Goal: Task Accomplishment & Management: Use online tool/utility

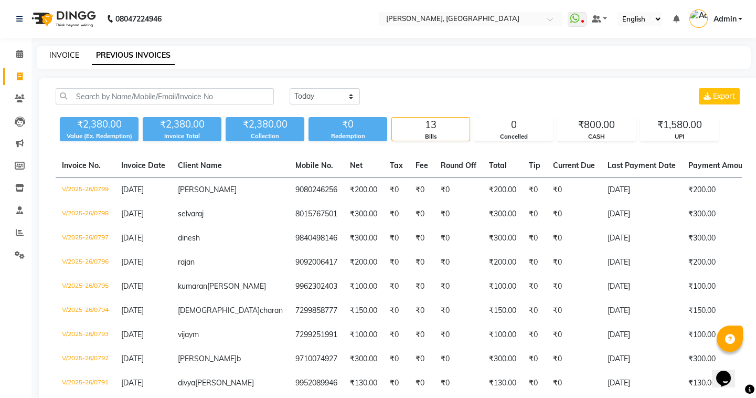
click at [71, 55] on link "INVOICE" at bounding box center [64, 54] width 30 height 9
select select "service"
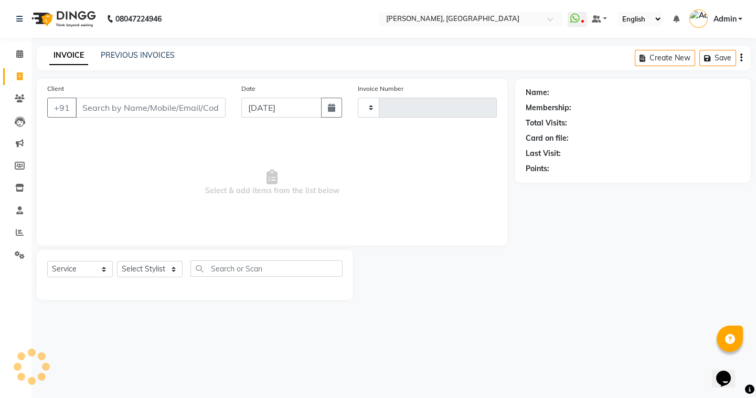
type input "0800"
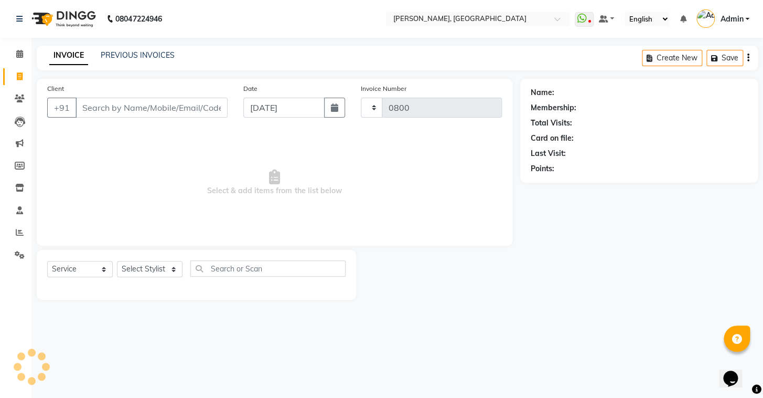
select select "8667"
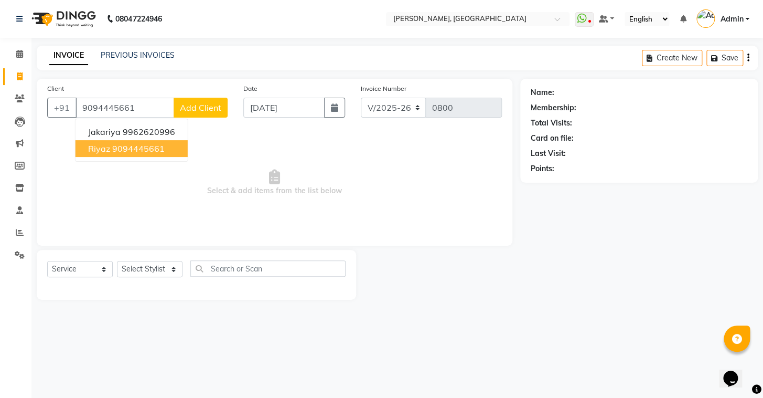
type input "9094445661"
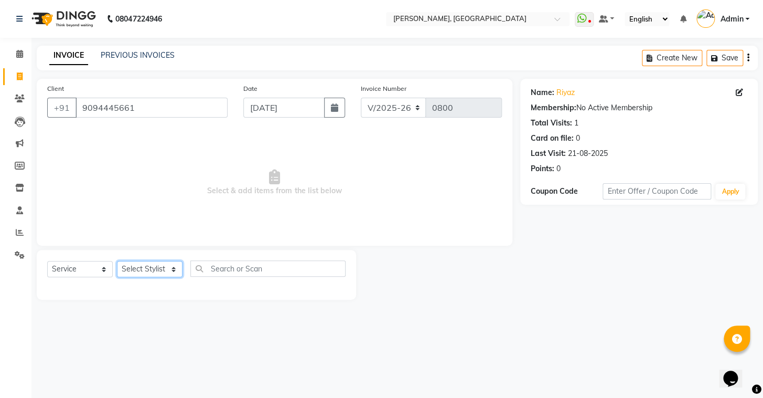
click at [171, 269] on select "Select Stylist Admin AMEER [PERSON_NAME] [PERSON_NAME] [PERSON_NAME]" at bounding box center [150, 269] width 66 height 16
select select "87511"
click at [117, 261] on select "Select Stylist Admin AMEER [PERSON_NAME] [PERSON_NAME] [PERSON_NAME]" at bounding box center [150, 269] width 66 height 16
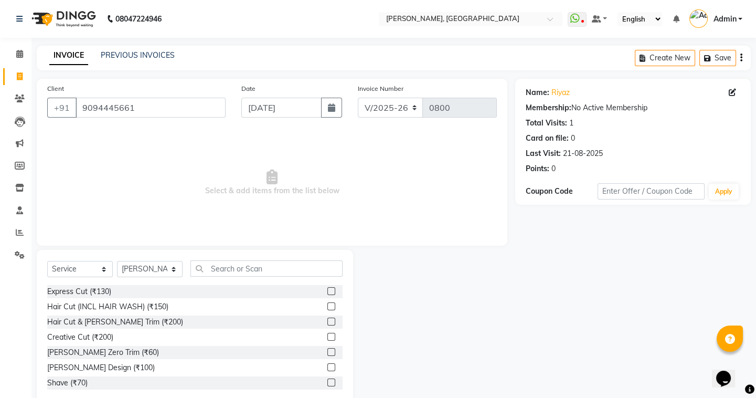
click at [327, 320] on label at bounding box center [331, 321] width 8 height 8
click at [327, 320] on input "checkbox" at bounding box center [330, 321] width 7 height 7
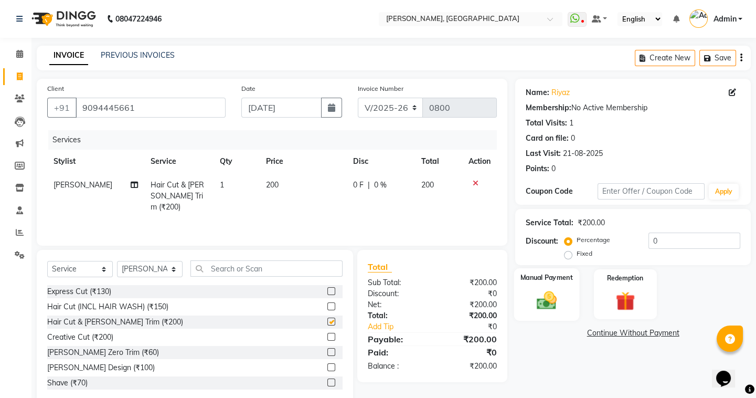
checkbox input "false"
click at [541, 307] on img at bounding box center [546, 300] width 33 height 23
click at [598, 336] on span "UPI" at bounding box center [599, 333] width 16 height 12
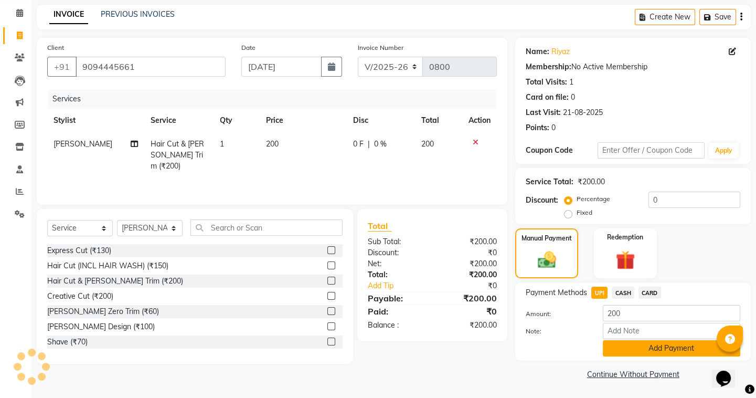
click at [644, 352] on button "Add Payment" at bounding box center [671, 348] width 137 height 16
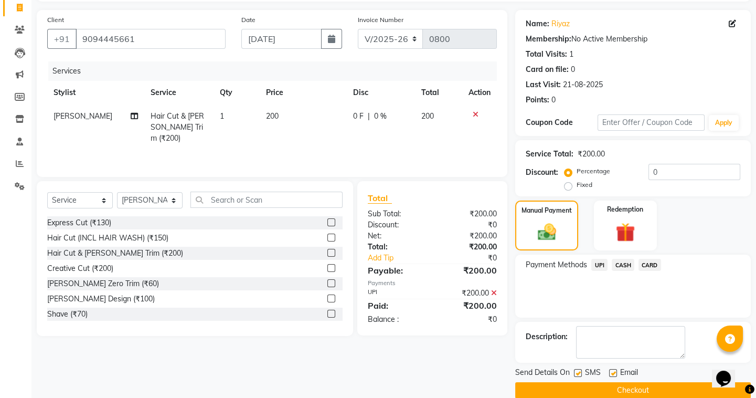
scroll to position [84, 0]
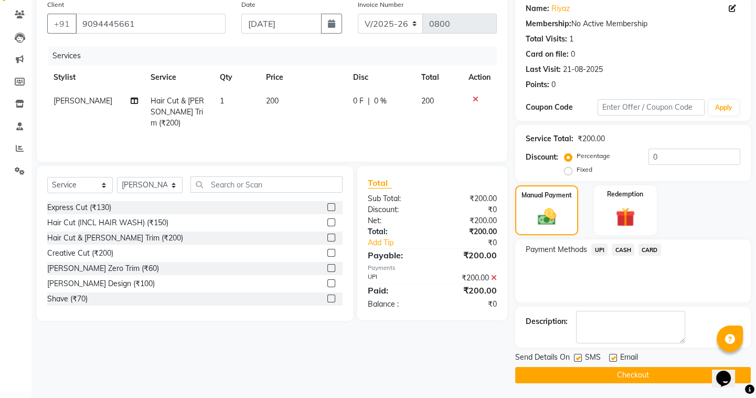
click at [578, 367] on button "Checkout" at bounding box center [633, 375] width 236 height 16
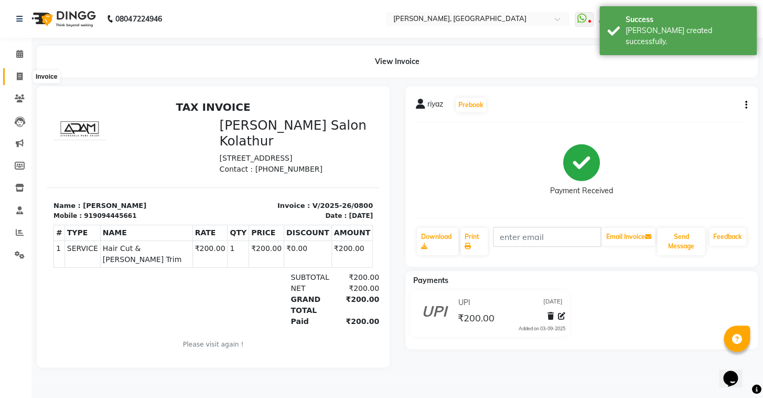
click at [21, 71] on span at bounding box center [19, 77] width 18 height 12
select select "service"
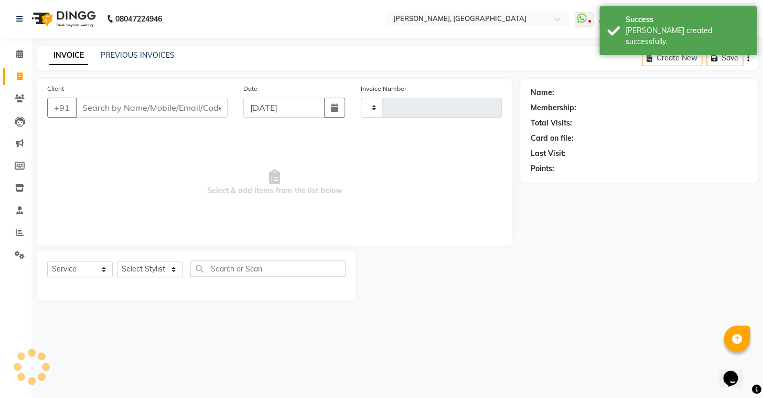
type input "0801"
select select "8667"
click at [134, 54] on link "PREVIOUS INVOICES" at bounding box center [138, 54] width 74 height 9
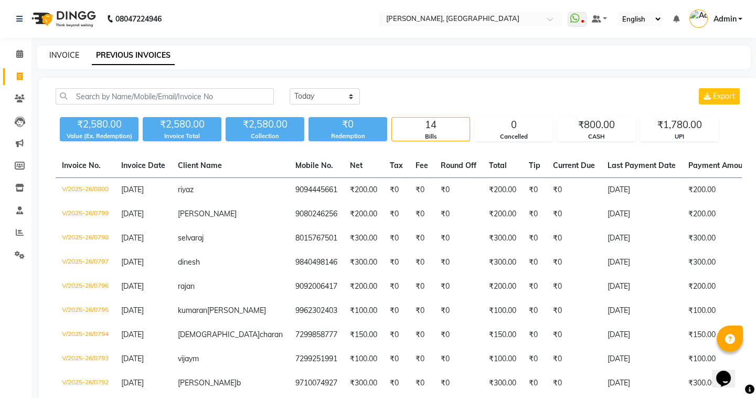
click at [53, 52] on link "INVOICE" at bounding box center [64, 54] width 30 height 9
select select "service"
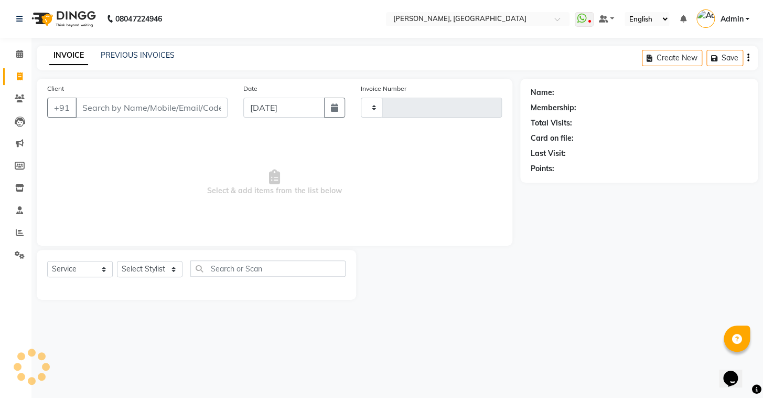
type input "0801"
select select "8667"
click at [139, 108] on input "Client" at bounding box center [152, 108] width 152 height 20
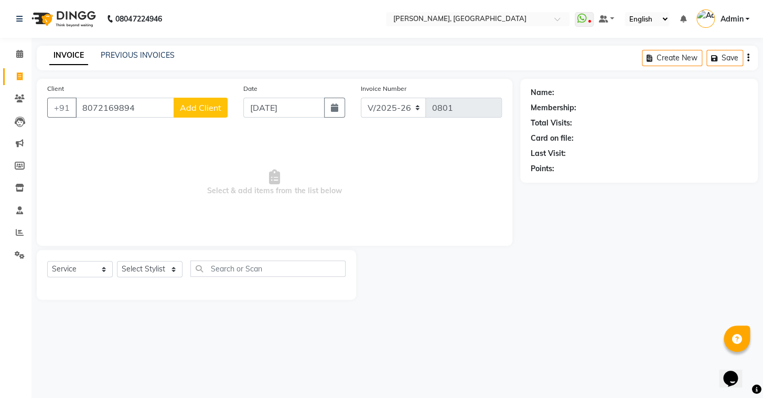
type input "8072169894"
click at [197, 101] on button "Add Client" at bounding box center [201, 108] width 54 height 20
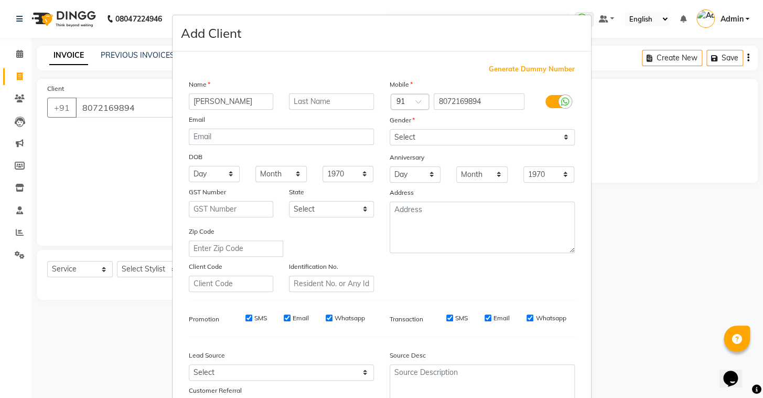
type input "[PERSON_NAME]"
click at [425, 131] on select "Select [DEMOGRAPHIC_DATA] [DEMOGRAPHIC_DATA] Other Prefer Not To Say" at bounding box center [482, 137] width 185 height 16
select select "[DEMOGRAPHIC_DATA]"
click at [390, 129] on select "Select [DEMOGRAPHIC_DATA] [DEMOGRAPHIC_DATA] Other Prefer Not To Say" at bounding box center [482, 137] width 185 height 16
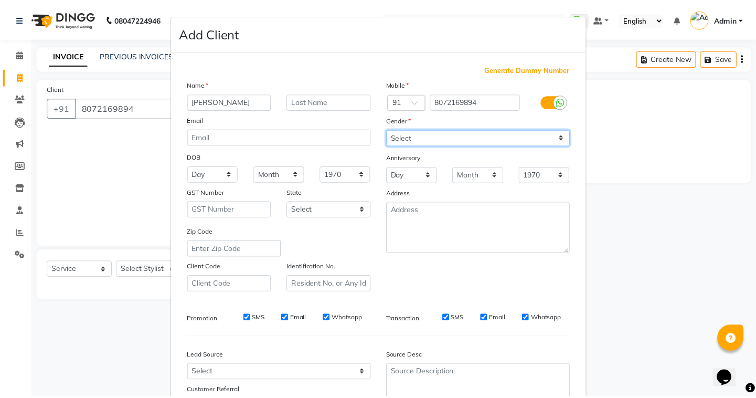
scroll to position [89, 0]
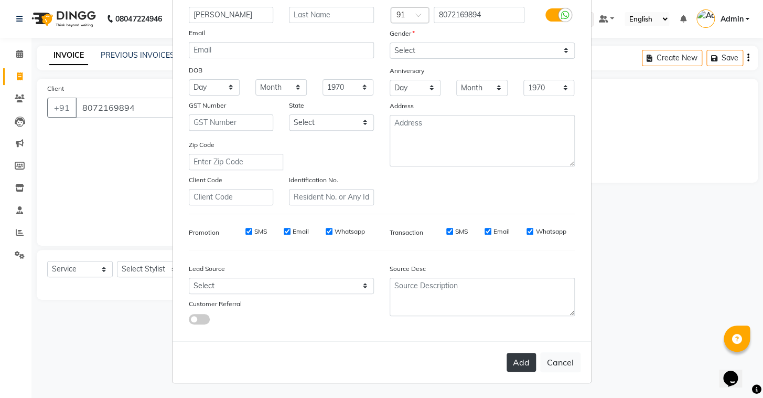
click at [507, 354] on button "Add" at bounding box center [521, 362] width 29 height 19
select select
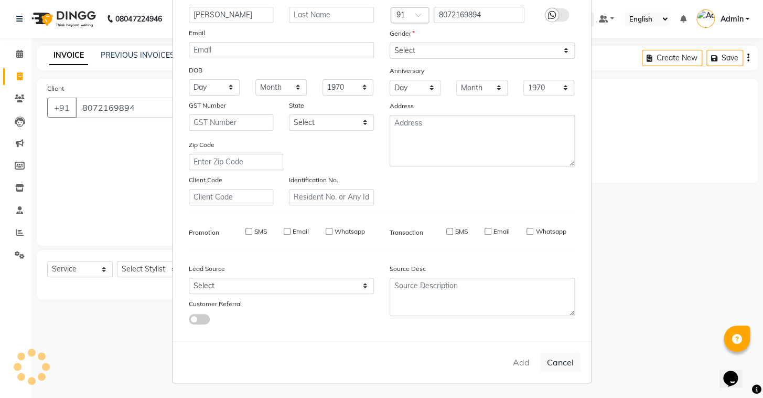
select select
checkbox input "false"
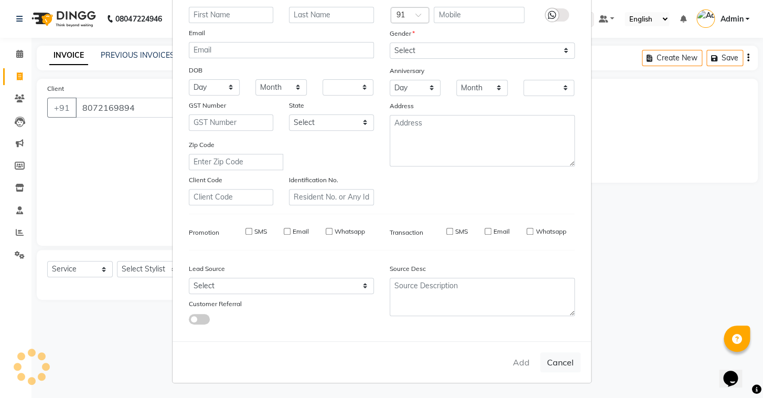
checkbox input "false"
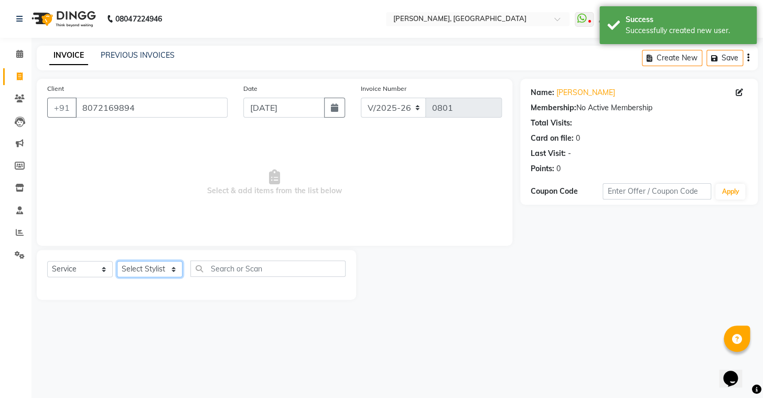
click at [145, 271] on select "Select Stylist Admin AMEER [PERSON_NAME] [PERSON_NAME] [PERSON_NAME]" at bounding box center [150, 269] width 66 height 16
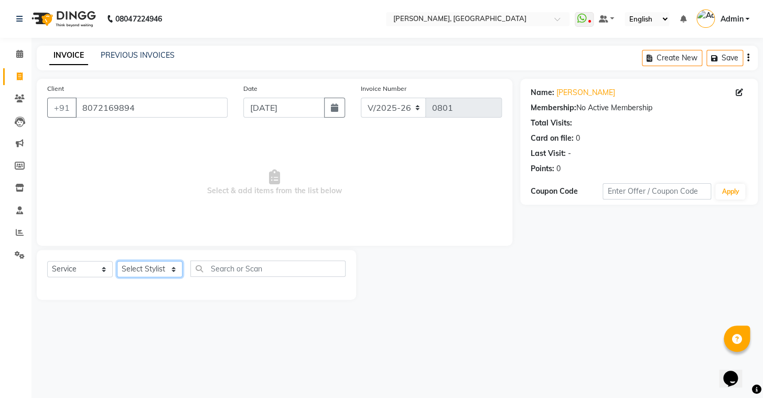
select select "87513"
click at [117, 261] on select "Select Stylist Admin AMEER [PERSON_NAME] [PERSON_NAME] [PERSON_NAME]" at bounding box center [150, 269] width 66 height 16
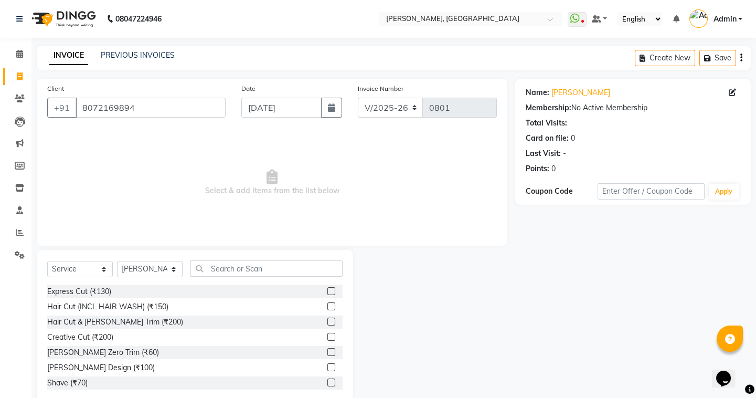
click at [327, 384] on label at bounding box center [331, 382] width 8 height 8
click at [327, 384] on input "checkbox" at bounding box center [330, 382] width 7 height 7
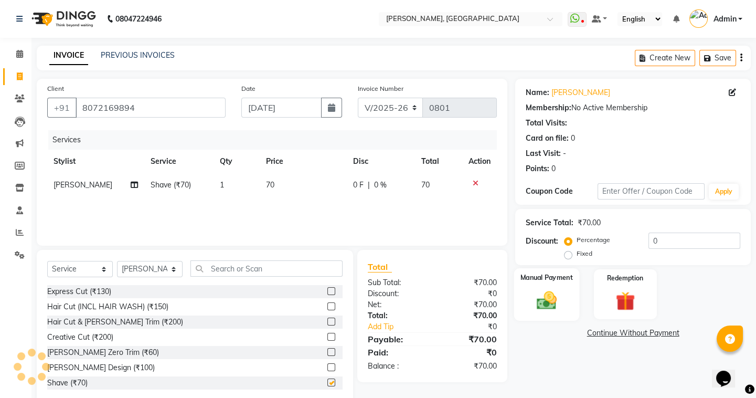
checkbox input "false"
click at [537, 285] on div "Manual Payment" at bounding box center [546, 294] width 65 height 52
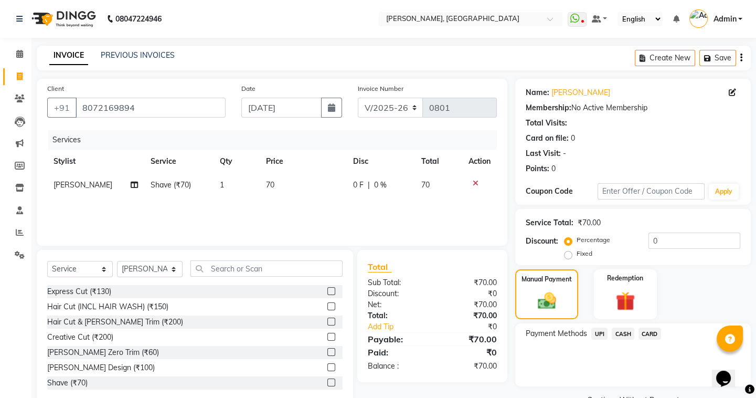
click at [598, 332] on span "UPI" at bounding box center [599, 333] width 16 height 12
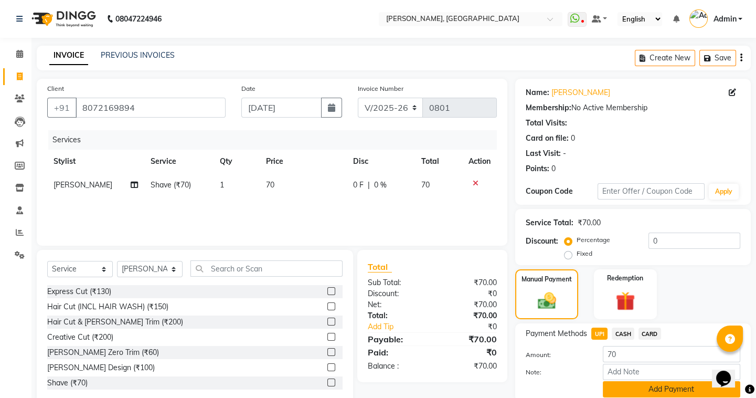
click at [630, 388] on button "Add Payment" at bounding box center [671, 389] width 137 height 16
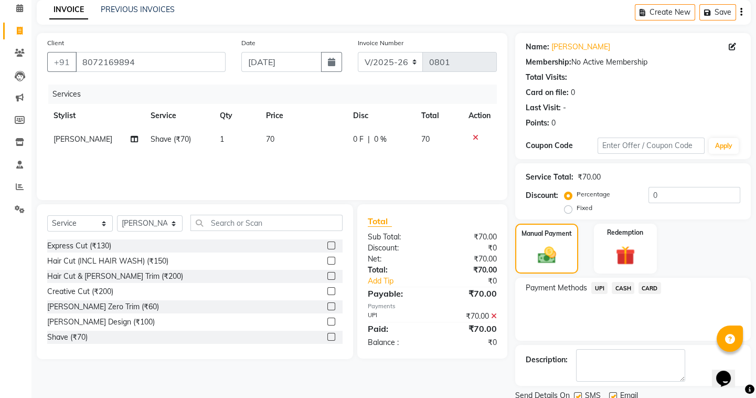
scroll to position [84, 0]
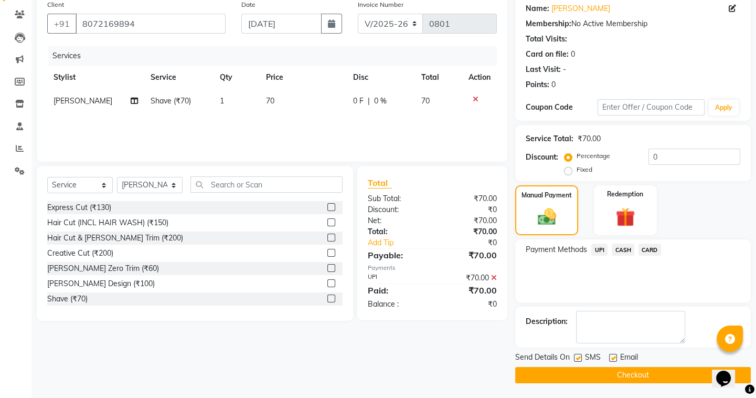
click at [576, 374] on button "Checkout" at bounding box center [633, 375] width 236 height 16
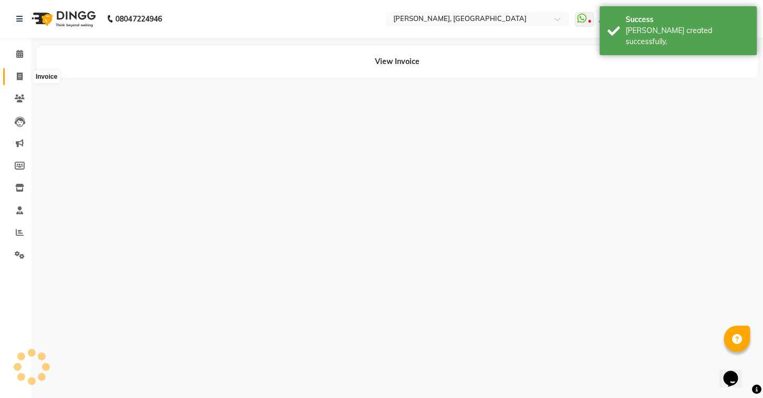
click at [17, 79] on icon at bounding box center [20, 76] width 6 height 8
select select "8667"
select select "service"
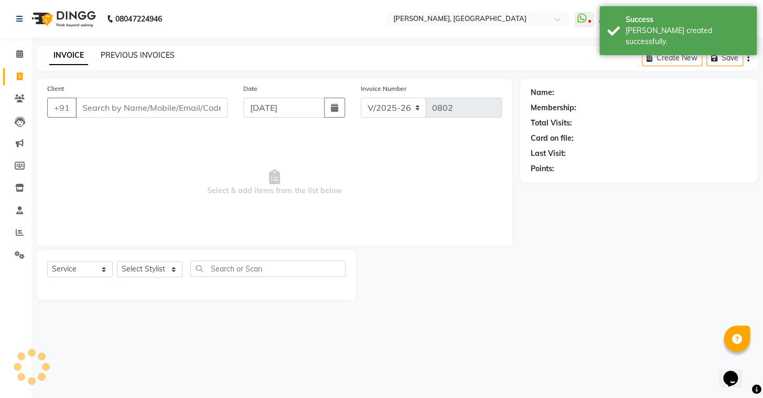
click at [119, 58] on link "PREVIOUS INVOICES" at bounding box center [138, 54] width 74 height 9
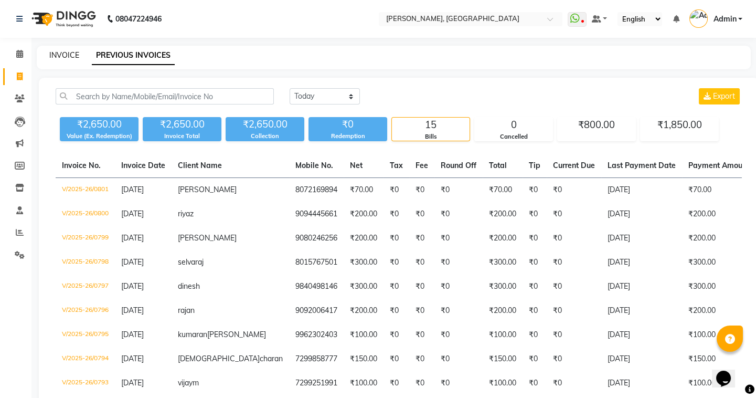
click at [56, 54] on link "INVOICE" at bounding box center [64, 54] width 30 height 9
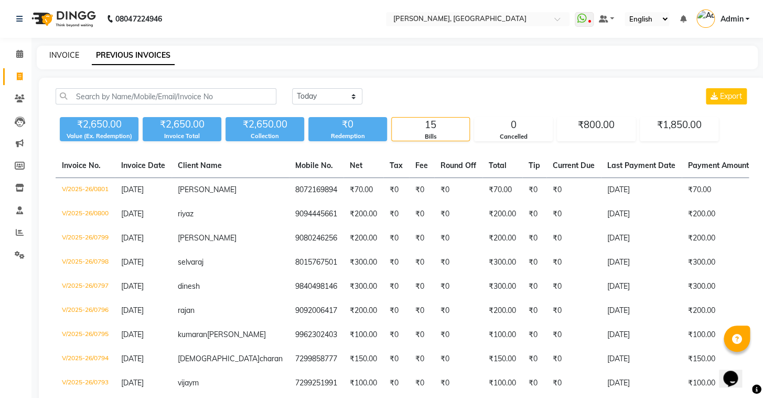
select select "8667"
select select "service"
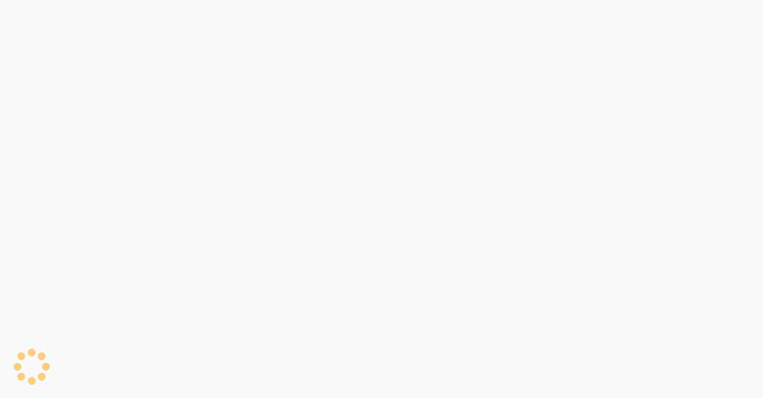
select select "8667"
select select "service"
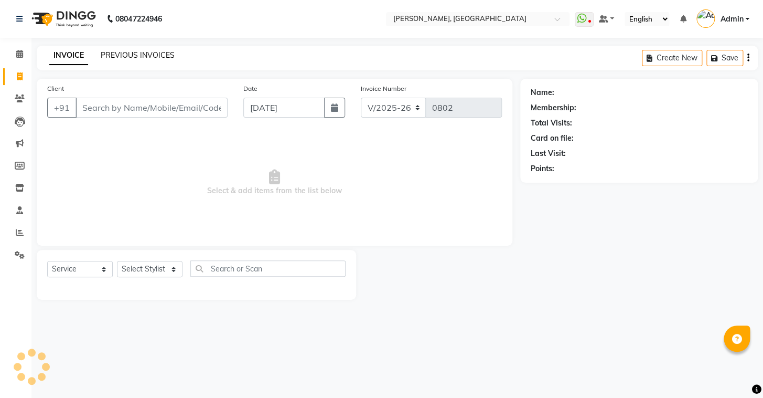
click at [123, 57] on link "PREVIOUS INVOICES" at bounding box center [138, 54] width 74 height 9
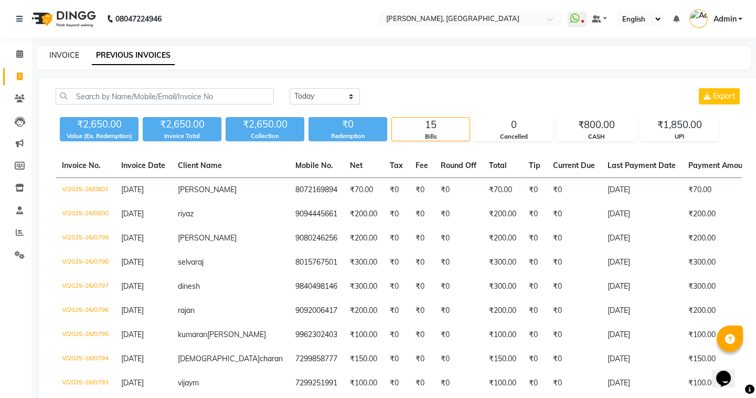
click at [69, 54] on link "INVOICE" at bounding box center [64, 54] width 30 height 9
select select "service"
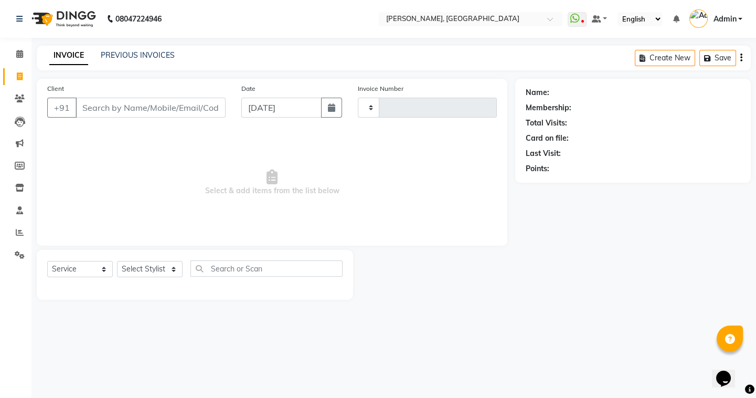
type input "0802"
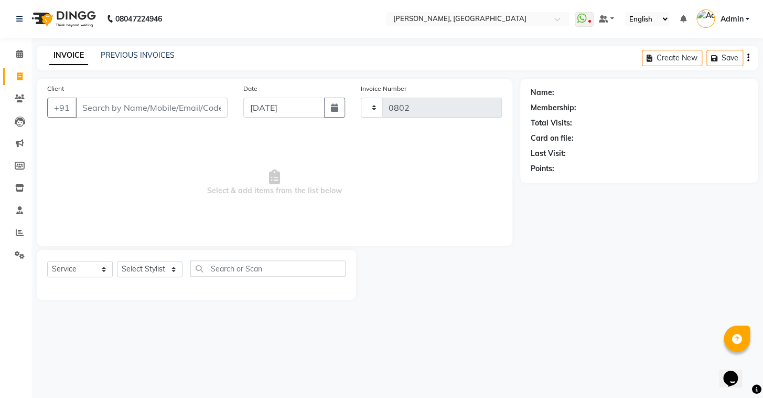
select select "8667"
click at [134, 58] on link "PREVIOUS INVOICES" at bounding box center [138, 54] width 74 height 9
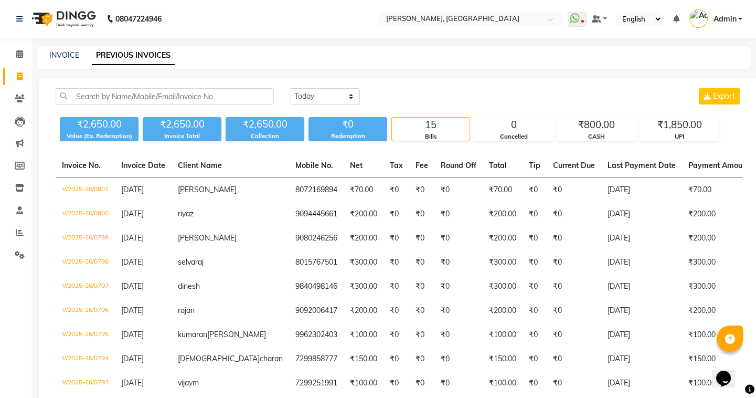
click at [36, 0] on nav "08047224946 Select Location × Adam Salon Kolathur, Kolathur WhatsApp Status ✕ S…" at bounding box center [378, 19] width 756 height 38
click at [58, 57] on link "INVOICE" at bounding box center [64, 54] width 30 height 9
select select "8667"
select select "service"
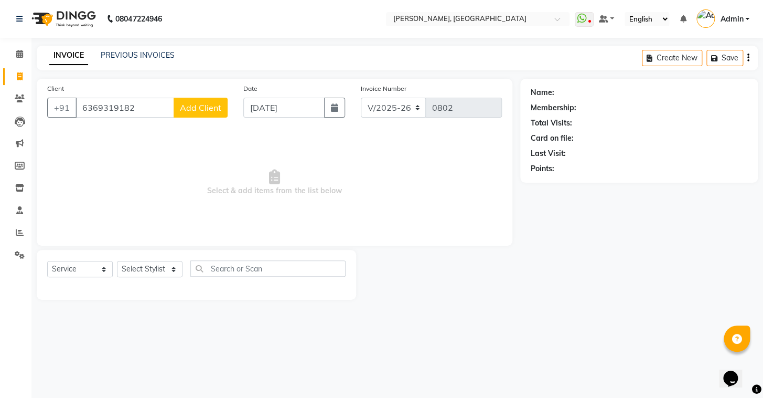
type input "6369319182"
click at [212, 105] on span "Add Client" at bounding box center [200, 107] width 41 height 10
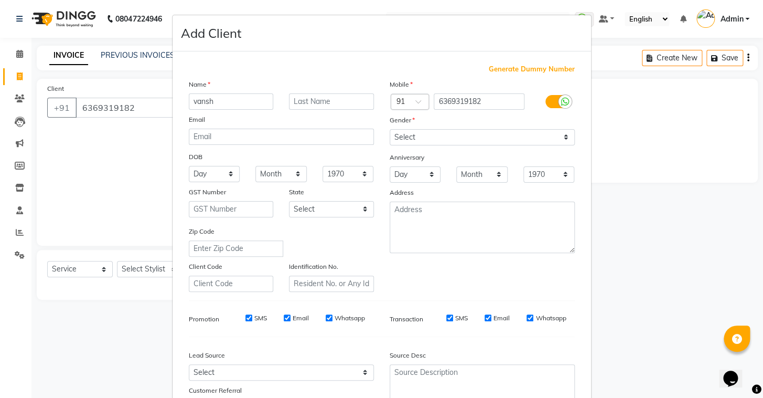
type input "vansh"
click at [504, 142] on select "Select [DEMOGRAPHIC_DATA] [DEMOGRAPHIC_DATA] Other Prefer Not To Say" at bounding box center [482, 137] width 185 height 16
select select "[DEMOGRAPHIC_DATA]"
click at [390, 129] on select "Select [DEMOGRAPHIC_DATA] [DEMOGRAPHIC_DATA] Other Prefer Not To Say" at bounding box center [482, 137] width 185 height 16
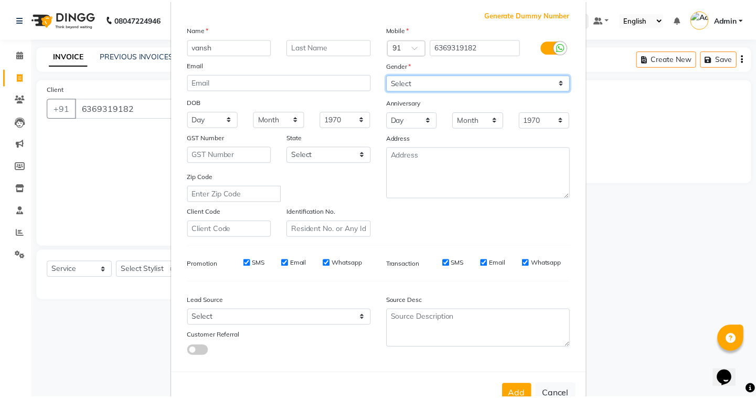
scroll to position [89, 0]
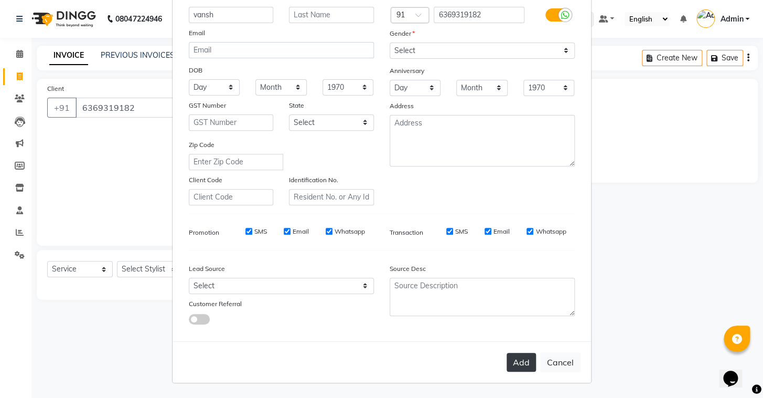
click at [520, 370] on button "Add" at bounding box center [521, 362] width 29 height 19
select select
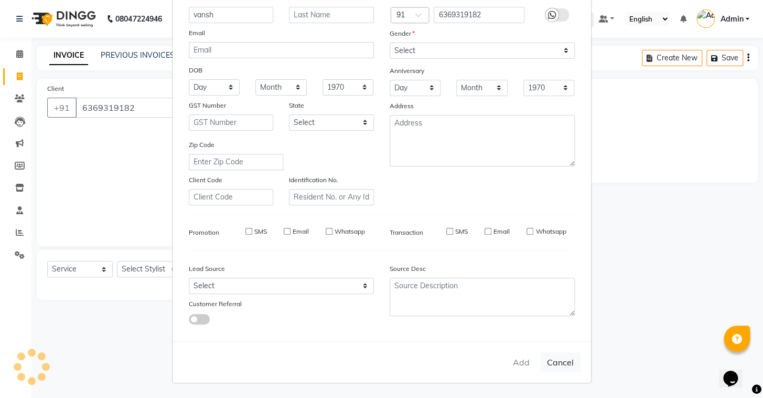
select select
checkbox input "false"
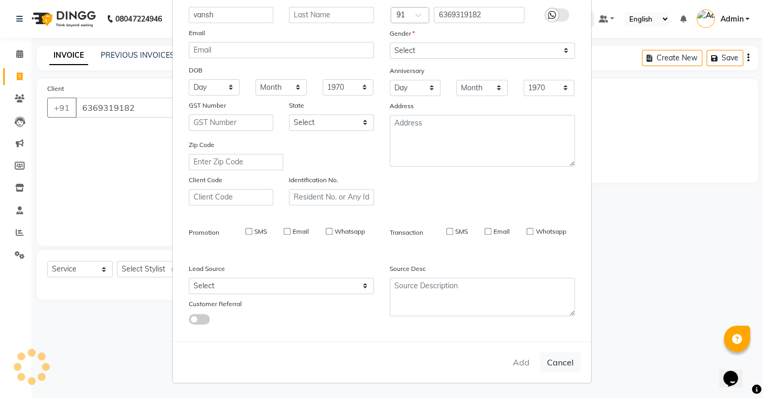
checkbox input "false"
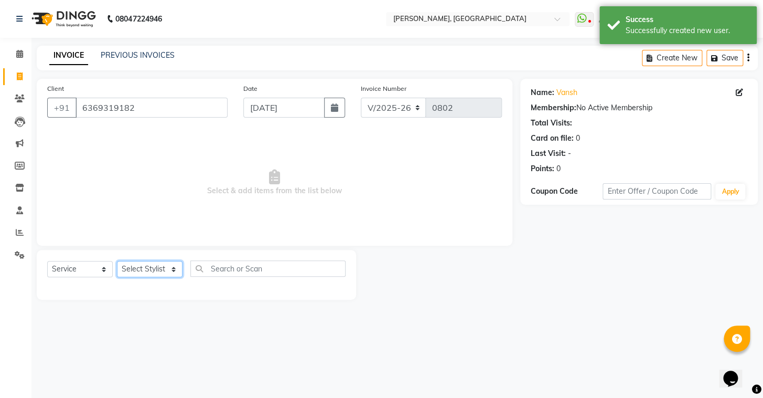
click at [144, 261] on select "Select Stylist Admin AMEER AHMAD MOHAMMED NAVAJISH MOHAMMED SANIR SHIVAM" at bounding box center [150, 269] width 66 height 16
select select "87513"
click at [117, 261] on select "Select Stylist Admin AMEER AHMAD MOHAMMED NAVAJISH MOHAMMED SANIR SHIVAM" at bounding box center [150, 269] width 66 height 16
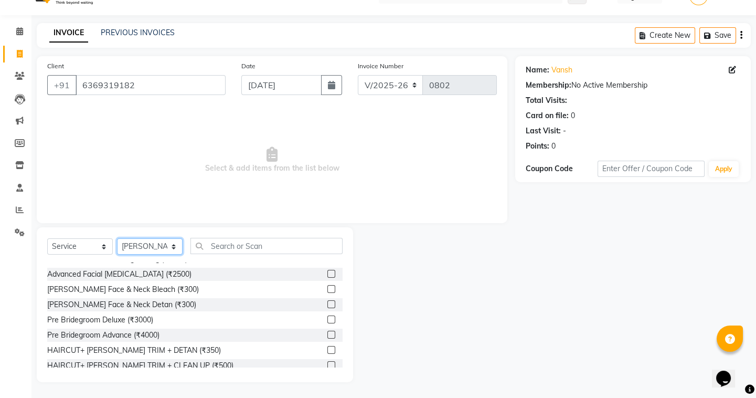
scroll to position [651, 0]
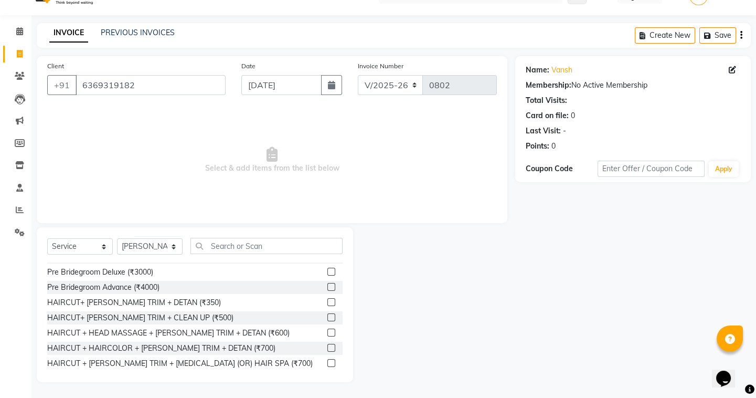
click at [327, 314] on label at bounding box center [331, 317] width 8 height 8
click at [327, 314] on input "checkbox" at bounding box center [330, 317] width 7 height 7
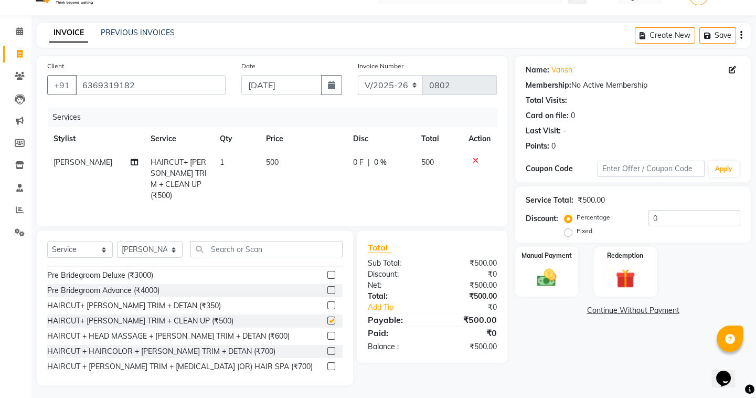
checkbox input "false"
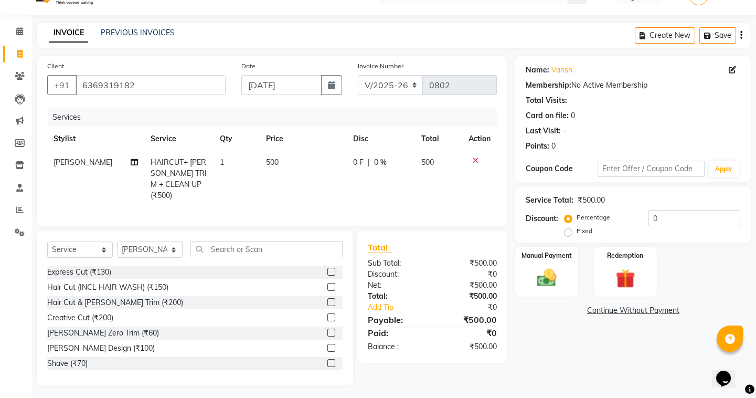
scroll to position [0, 0]
click at [327, 299] on label at bounding box center [331, 302] width 8 height 8
click at [327, 299] on input "checkbox" at bounding box center [330, 302] width 7 height 7
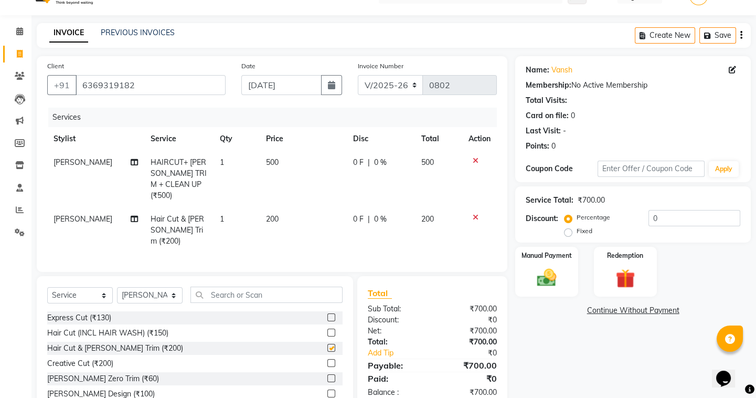
checkbox input "false"
click at [549, 260] on div "Manual Payment" at bounding box center [546, 272] width 65 height 52
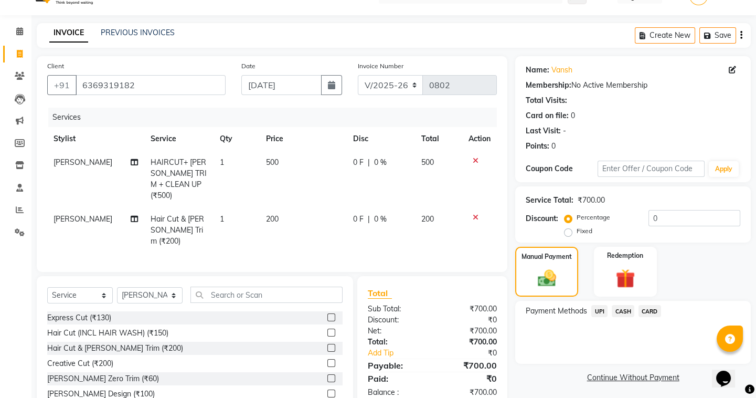
click at [598, 306] on span "UPI" at bounding box center [599, 311] width 16 height 12
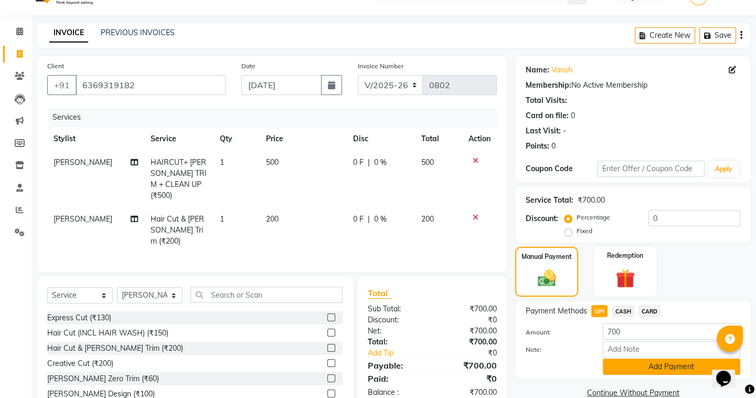
click at [640, 365] on button "Add Payment" at bounding box center [671, 366] width 137 height 16
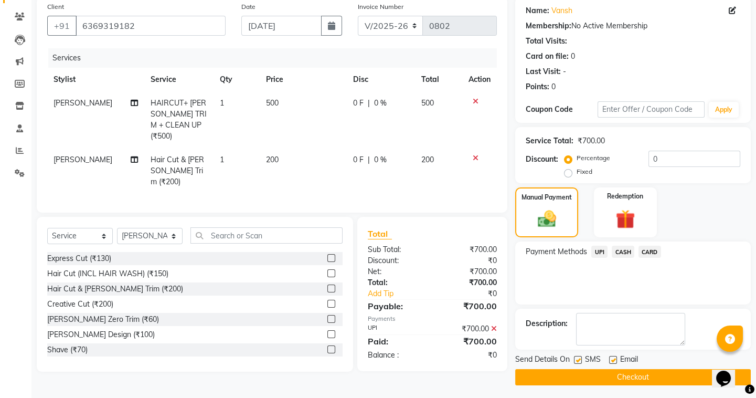
scroll to position [84, 0]
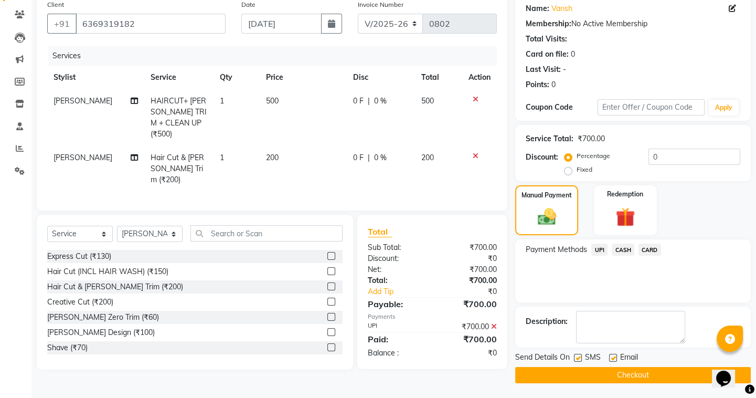
click at [534, 369] on button "Checkout" at bounding box center [633, 375] width 236 height 16
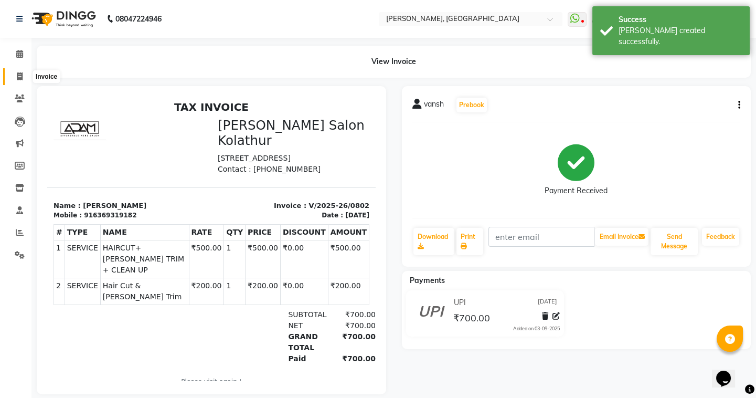
click at [20, 74] on icon at bounding box center [20, 76] width 6 height 8
select select "8667"
select select "service"
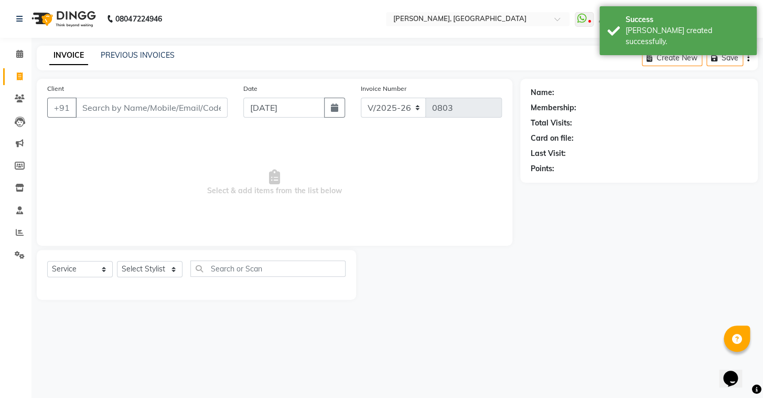
click at [114, 61] on div "INVOICE PREVIOUS INVOICES" at bounding box center [112, 56] width 151 height 12
click at [114, 60] on div "PREVIOUS INVOICES" at bounding box center [138, 55] width 74 height 11
click at [116, 55] on link "PREVIOUS INVOICES" at bounding box center [138, 54] width 74 height 9
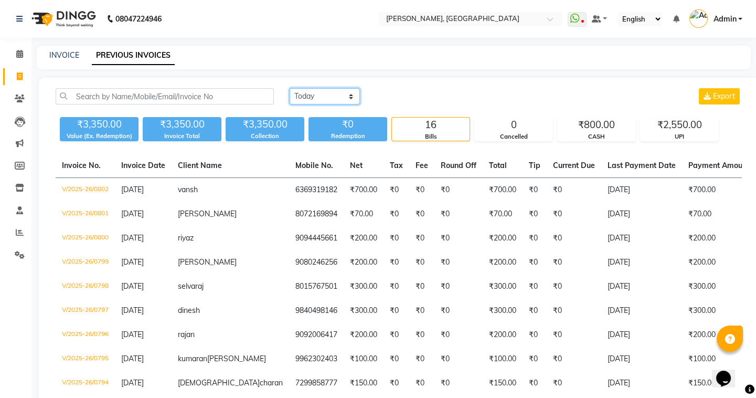
click at [324, 99] on select "[DATE] [DATE] Custom Range" at bounding box center [325, 96] width 70 height 16
select select "range"
click at [290, 88] on select "[DATE] [DATE] Custom Range" at bounding box center [325, 96] width 70 height 16
click at [402, 94] on input "[DATE]" at bounding box center [410, 96] width 73 height 15
select select "9"
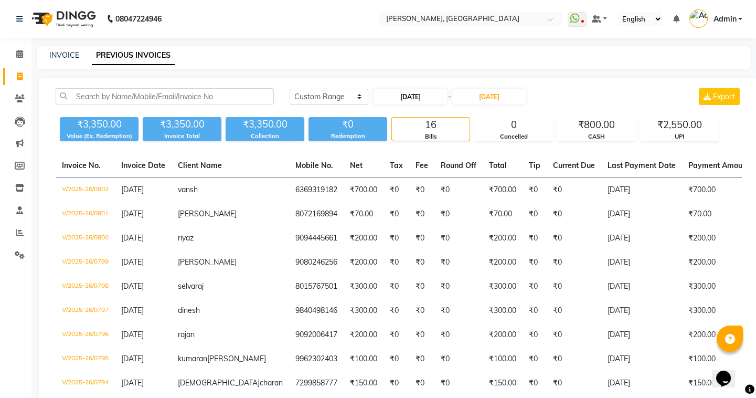
select select "2025"
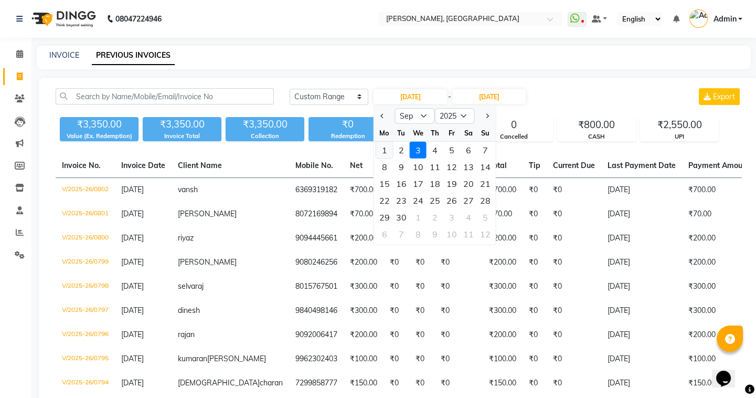
click at [386, 152] on div "1" at bounding box center [384, 150] width 17 height 17
type input "01-09-2025"
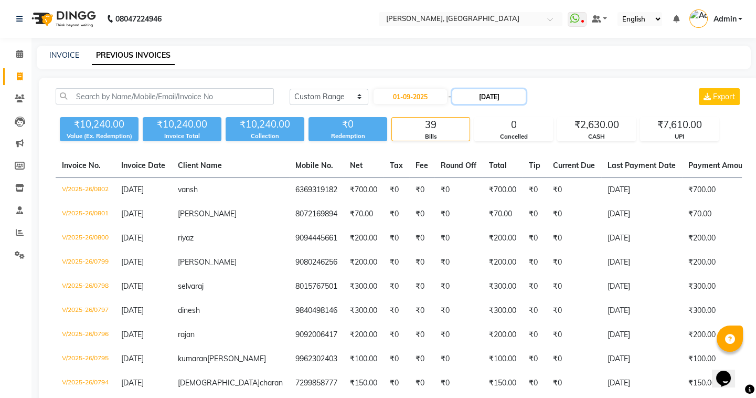
click at [482, 93] on input "[DATE]" at bounding box center [488, 96] width 73 height 15
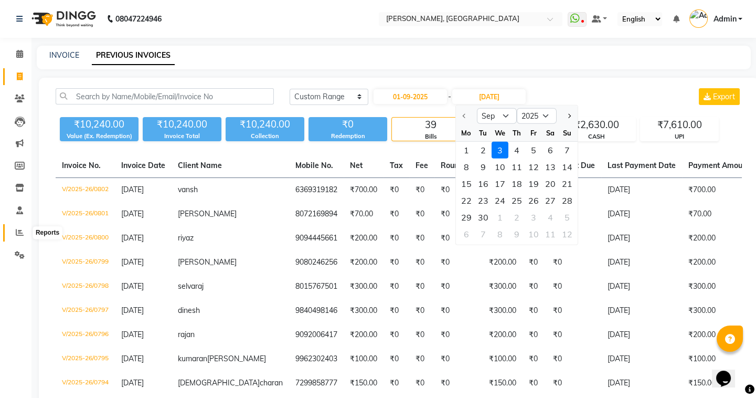
click at [13, 231] on span at bounding box center [19, 233] width 18 height 12
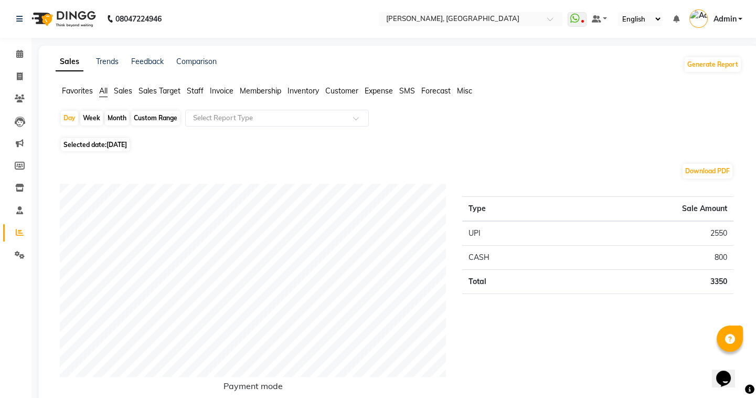
click at [111, 147] on span "[DATE]" at bounding box center [117, 145] width 20 height 8
select select "9"
select select "2025"
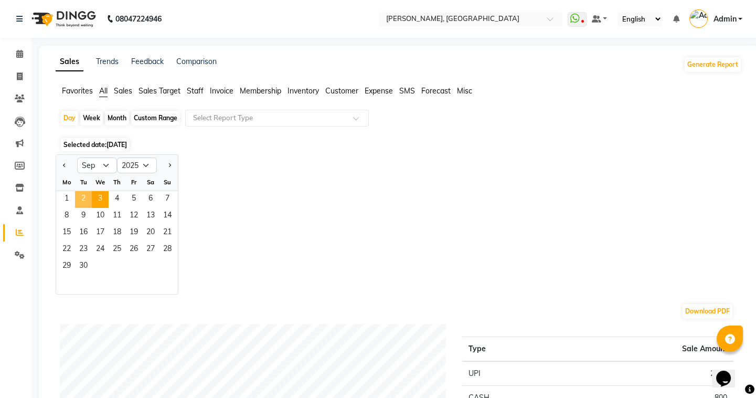
click at [78, 194] on span "2" at bounding box center [83, 199] width 17 height 17
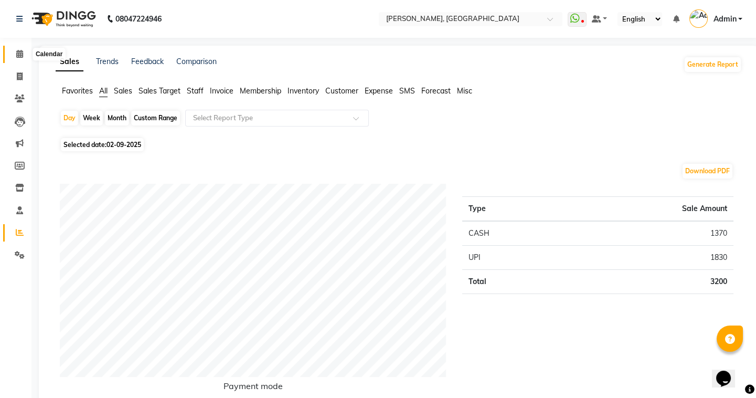
click at [19, 57] on icon at bounding box center [19, 54] width 7 height 8
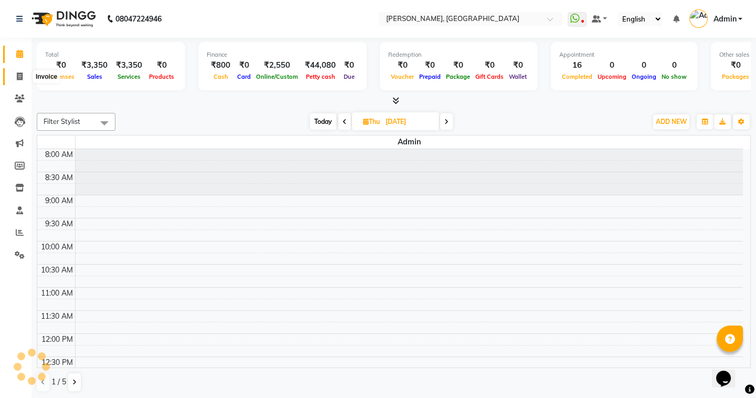
click at [18, 79] on icon at bounding box center [20, 76] width 6 height 8
select select "service"
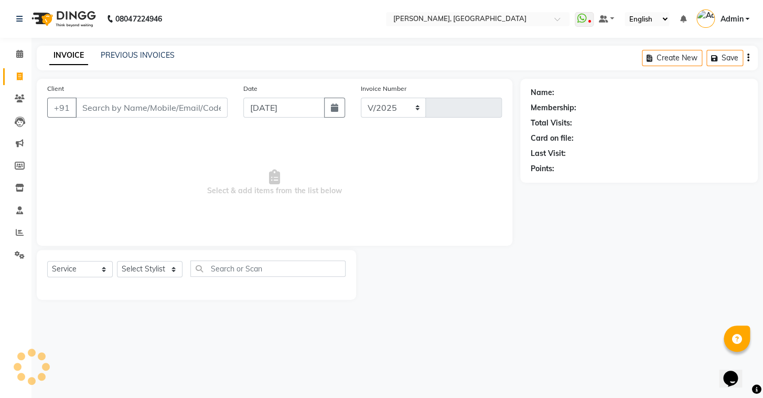
select select "8667"
type input "0803"
click at [125, 52] on link "PREVIOUS INVOICES" at bounding box center [138, 54] width 74 height 9
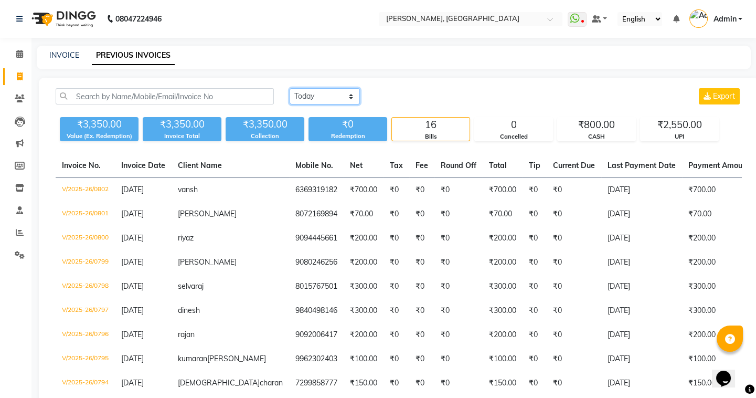
click at [314, 98] on select "[DATE] [DATE] Custom Range" at bounding box center [325, 96] width 70 height 16
click at [290, 88] on select "[DATE] [DATE] Custom Range" at bounding box center [325, 96] width 70 height 16
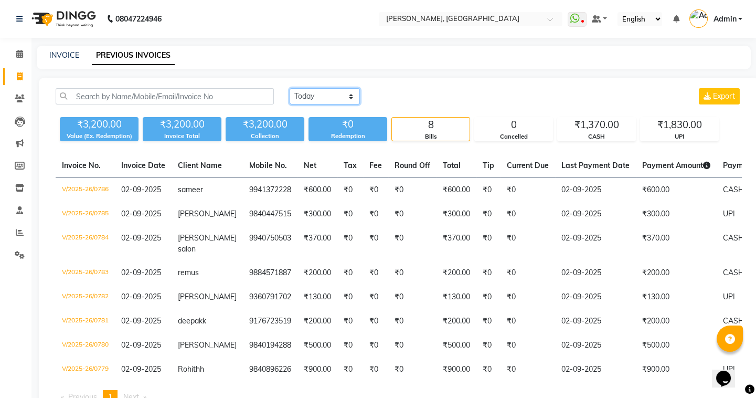
click at [313, 98] on select "[DATE] [DATE] Custom Range" at bounding box center [325, 96] width 70 height 16
select select "range"
click at [290, 88] on select "[DATE] [DATE] Custom Range" at bounding box center [325, 96] width 70 height 16
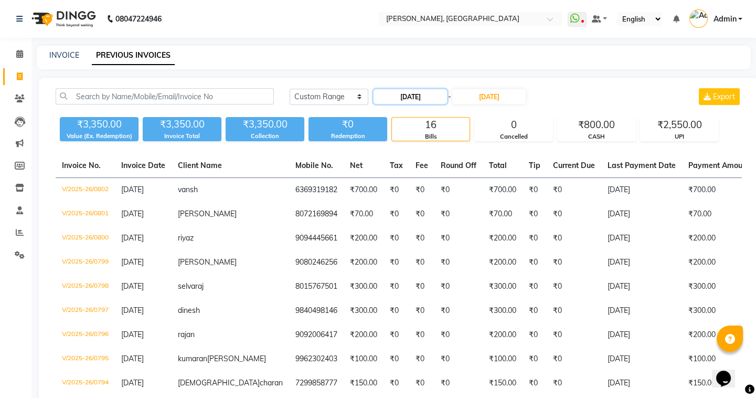
click at [400, 100] on input "[DATE]" at bounding box center [410, 96] width 73 height 15
select select "9"
select select "2025"
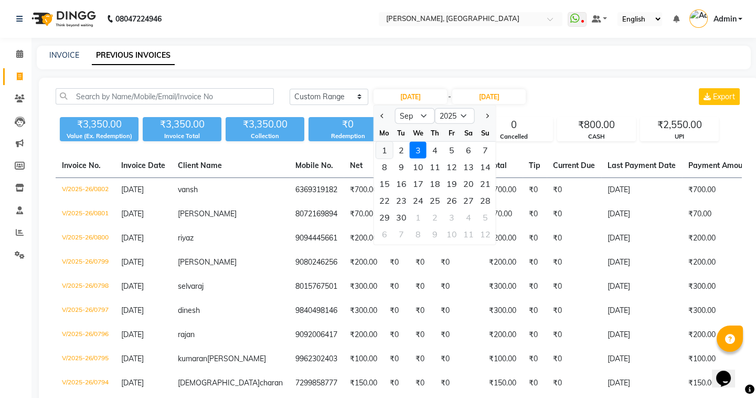
click at [388, 148] on div "1" at bounding box center [384, 150] width 17 height 17
type input "01-09-2025"
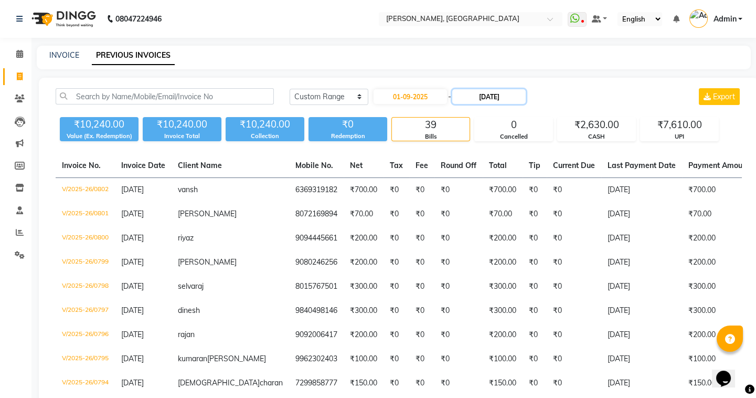
click at [475, 97] on input "[DATE]" at bounding box center [488, 96] width 73 height 15
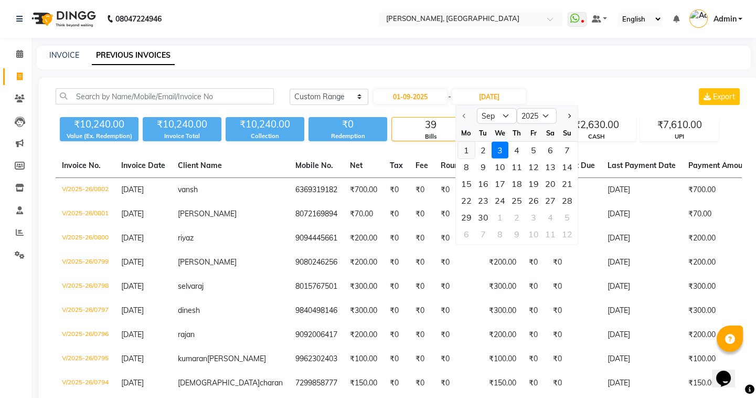
click at [471, 146] on div "1" at bounding box center [466, 150] width 17 height 17
type input "01-09-2025"
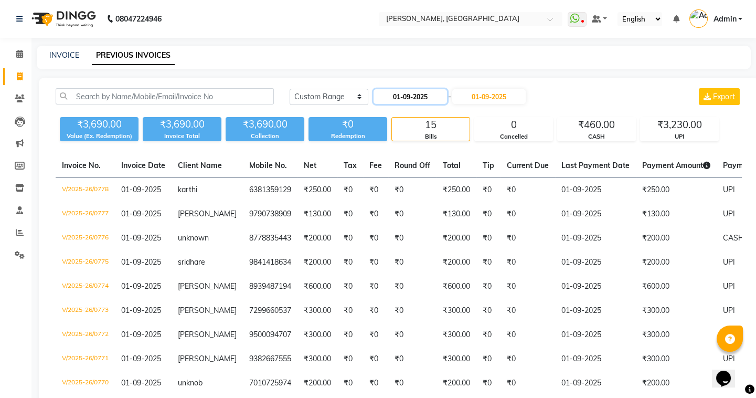
click at [399, 96] on input "01-09-2025" at bounding box center [410, 96] width 73 height 15
select select "9"
select select "2025"
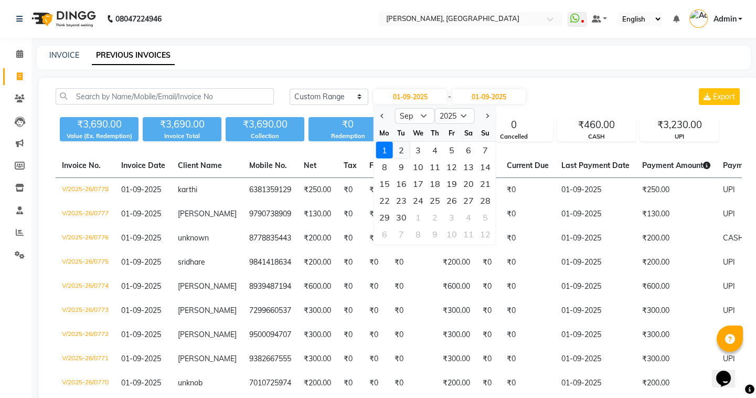
click at [398, 145] on div "2" at bounding box center [401, 150] width 17 height 17
type input "02-09-2025"
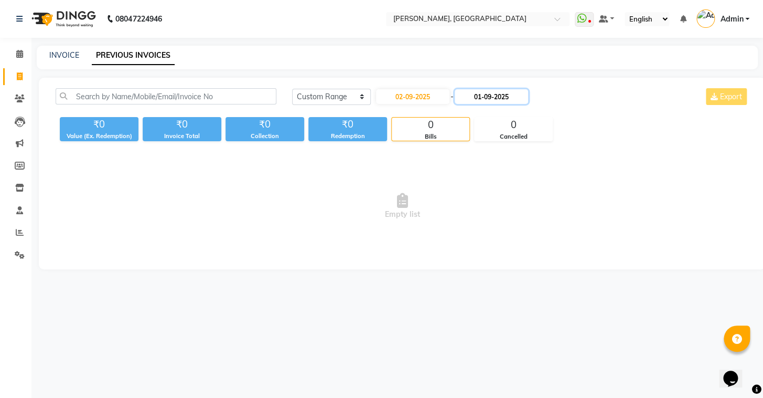
click at [484, 96] on input "01-09-2025" at bounding box center [491, 96] width 73 height 15
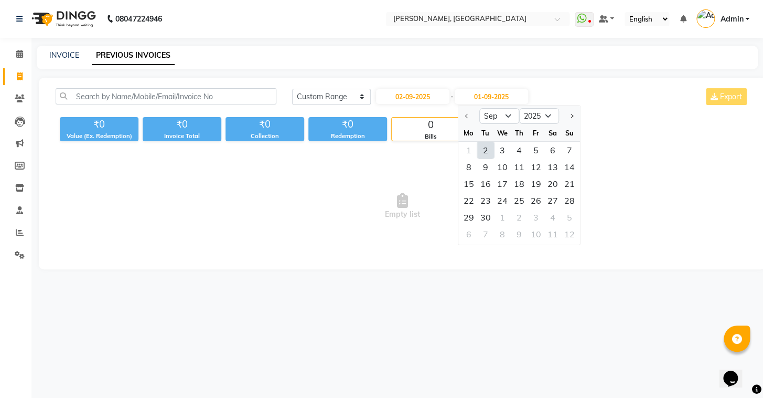
click at [485, 145] on div "2" at bounding box center [485, 150] width 17 height 17
type input "02-09-2025"
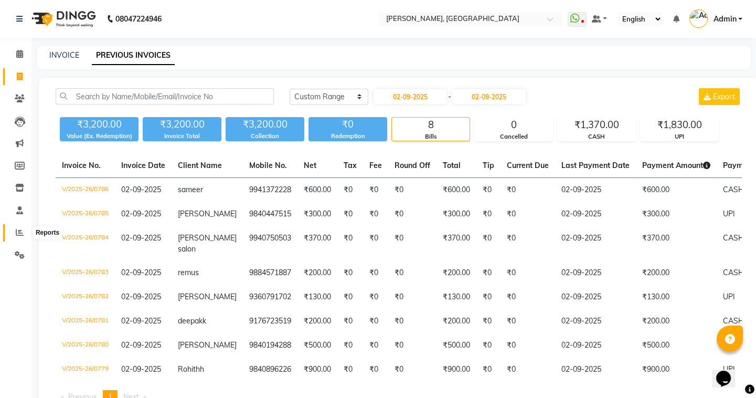
click at [18, 232] on icon at bounding box center [20, 232] width 8 height 8
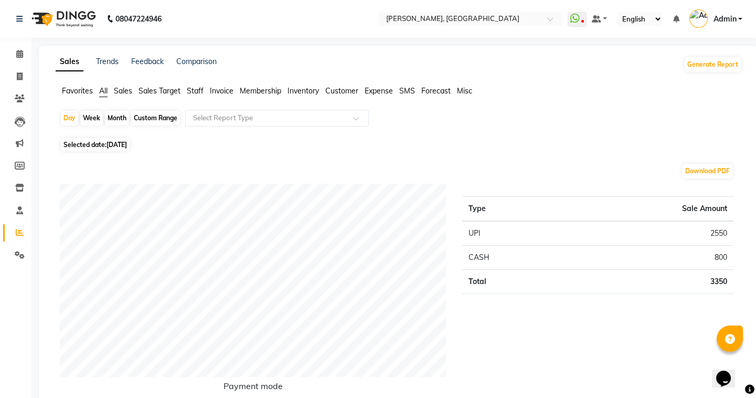
click at [112, 144] on span "[DATE]" at bounding box center [117, 145] width 20 height 8
select select "9"
select select "2025"
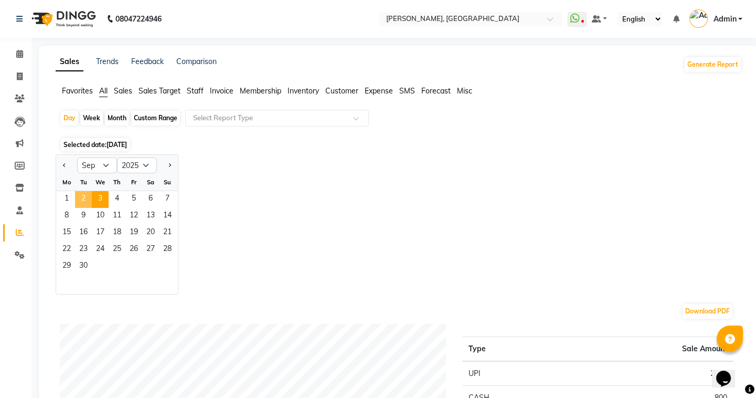
click at [88, 199] on span "2" at bounding box center [83, 199] width 17 height 17
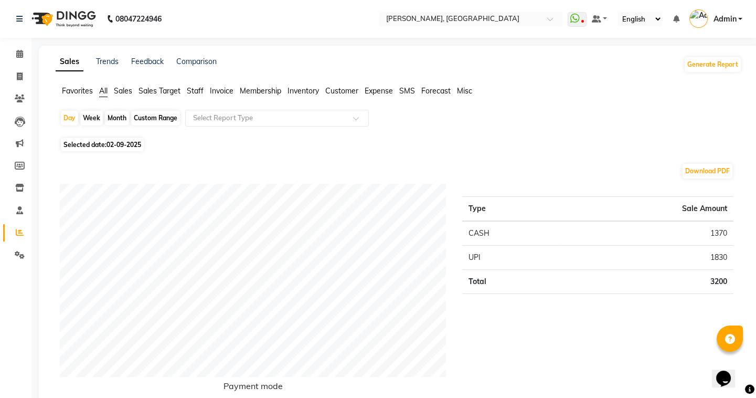
click at [110, 147] on span "02-09-2025" at bounding box center [124, 145] width 35 height 8
select select "9"
select select "2025"
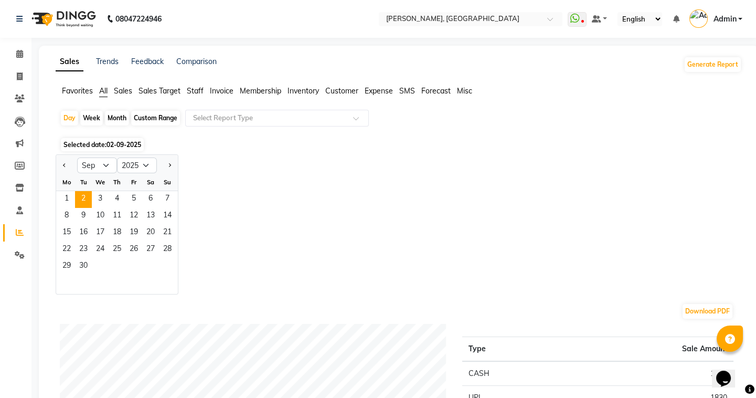
click at [111, 144] on span "02-09-2025" at bounding box center [124, 145] width 35 height 8
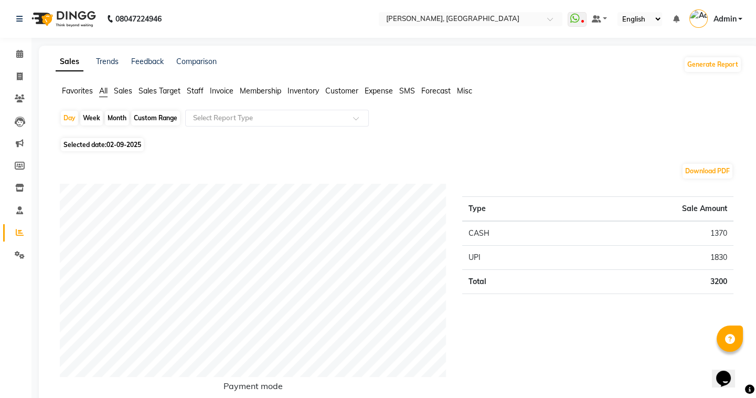
click at [111, 144] on span "02-09-2025" at bounding box center [124, 145] width 35 height 8
select select "9"
select select "2025"
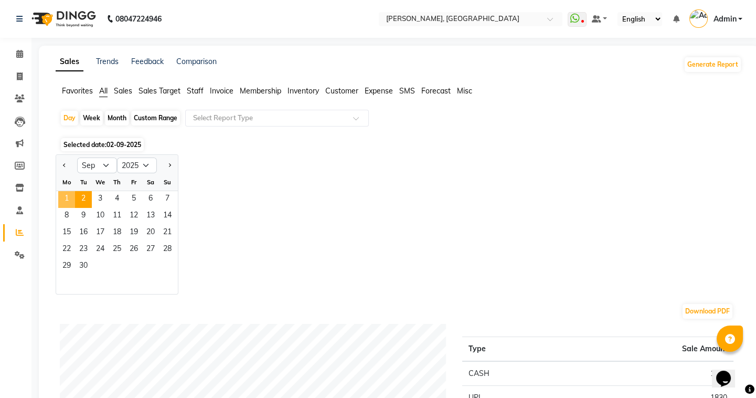
click at [68, 196] on span "1" at bounding box center [66, 199] width 17 height 17
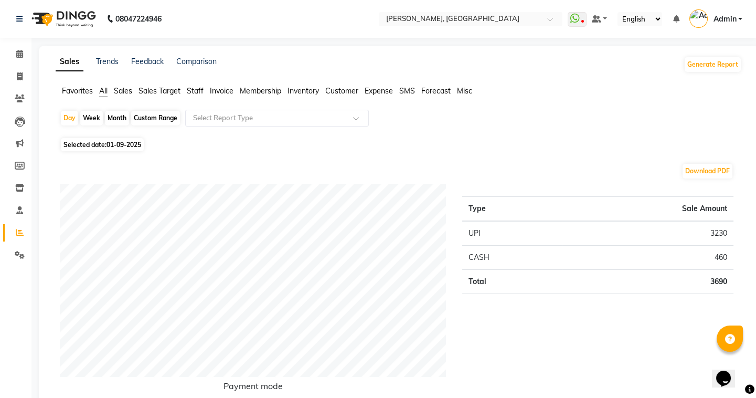
click at [118, 119] on div "Month" at bounding box center [117, 118] width 24 height 15
select select "9"
select select "2025"
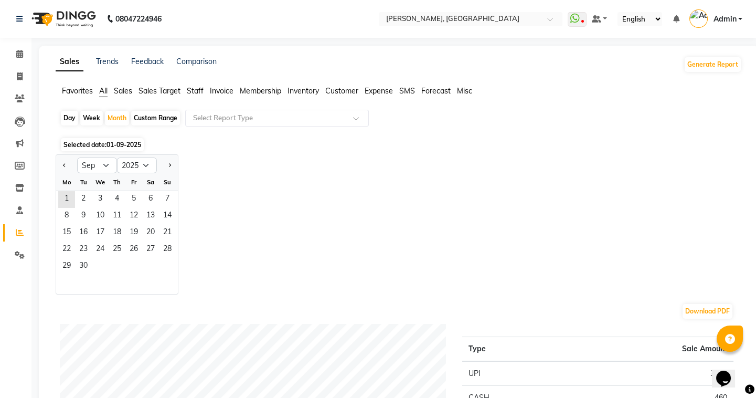
click at [110, 145] on span "01-09-2025" at bounding box center [124, 145] width 35 height 8
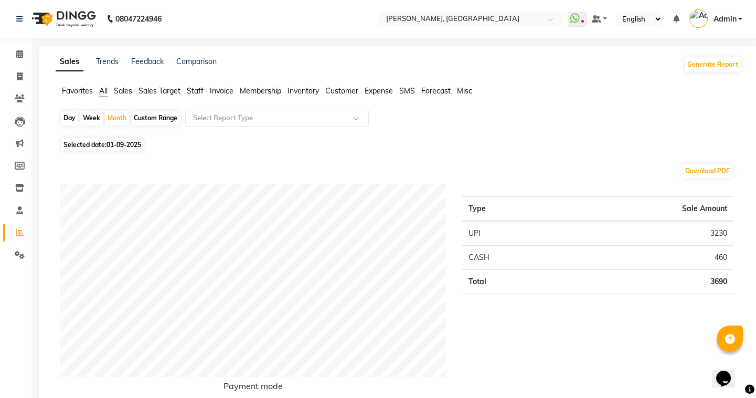
click at [110, 145] on span "01-09-2025" at bounding box center [124, 145] width 35 height 8
select select "9"
select select "2025"
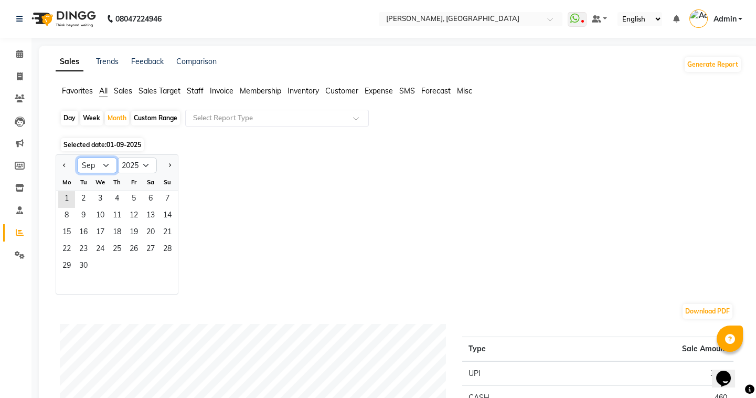
click at [110, 165] on select "Jan Feb Mar Apr May Jun [DATE] Aug Sep Oct Nov Dec" at bounding box center [97, 165] width 40 height 16
select select "8"
click at [77, 157] on select "Jan Feb Mar Apr May Jun [DATE] Aug Sep Oct Nov Dec" at bounding box center [97, 165] width 40 height 16
click at [165, 262] on span "31" at bounding box center [167, 266] width 17 height 17
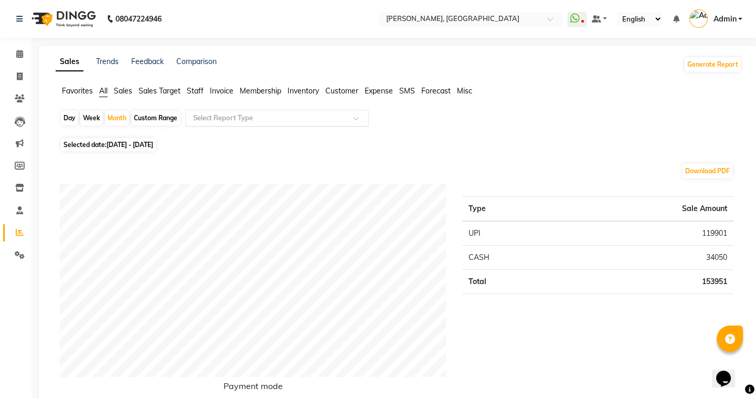
click at [256, 110] on div "Select Report Type" at bounding box center [277, 118] width 184 height 17
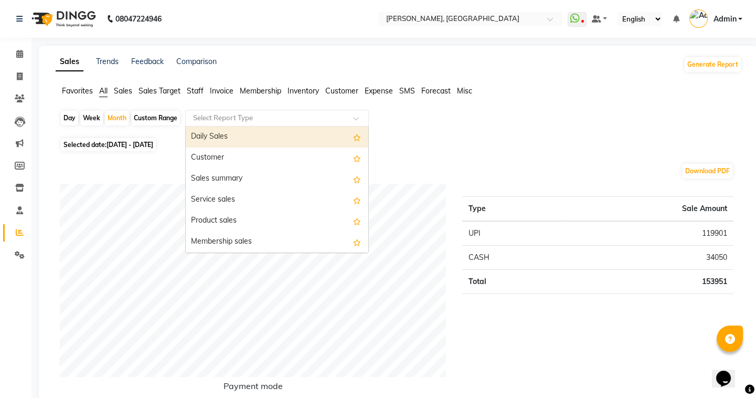
click at [202, 88] on span "Staff" at bounding box center [195, 90] width 17 height 9
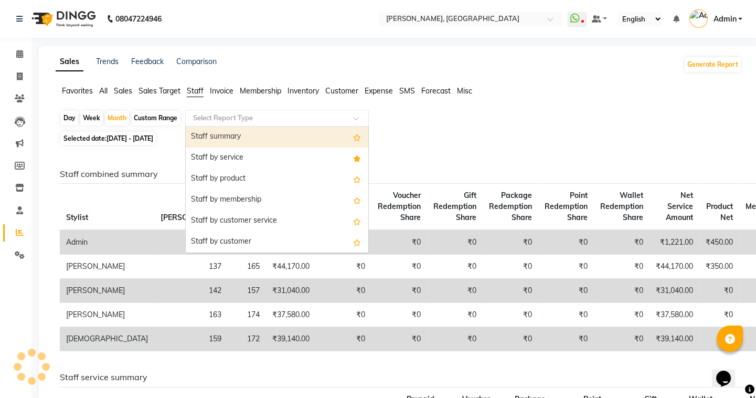
click at [251, 115] on input "text" at bounding box center [266, 118] width 151 height 10
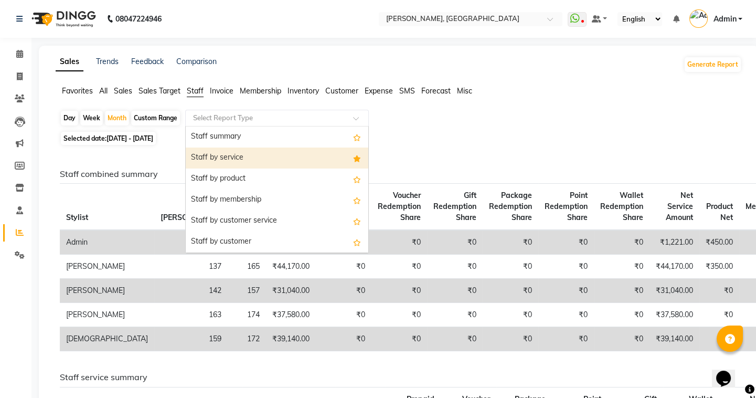
click at [248, 160] on div "Staff by service" at bounding box center [277, 157] width 183 height 21
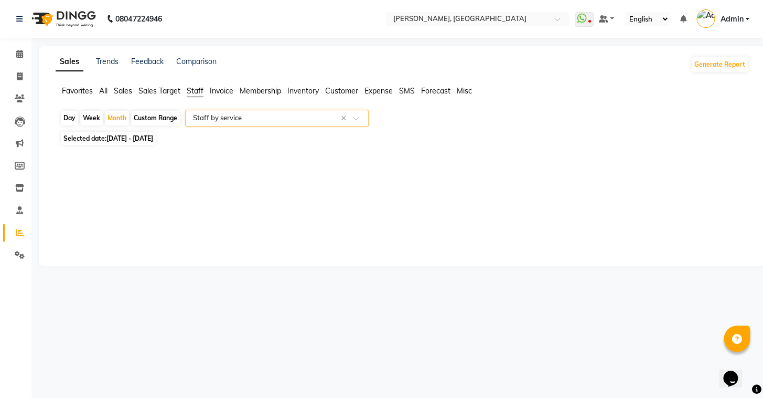
select select "full_report"
select select "csv"
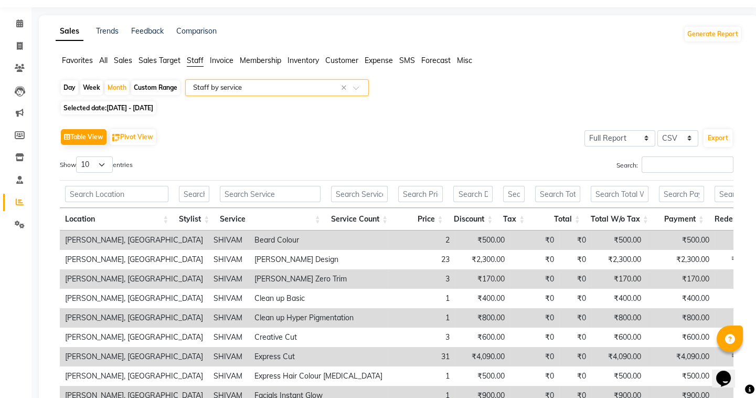
scroll to position [47, 0]
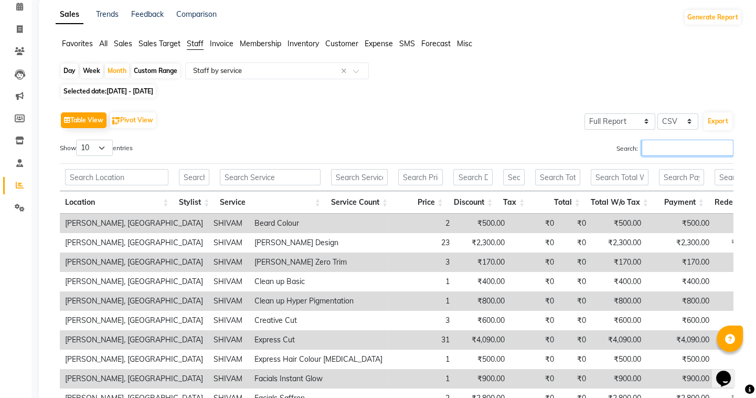
click at [656, 145] on input "Search:" at bounding box center [688, 148] width 92 height 16
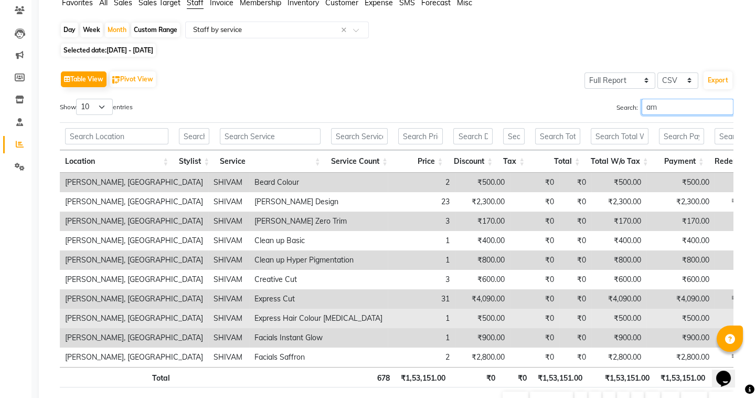
scroll to position [6, 0]
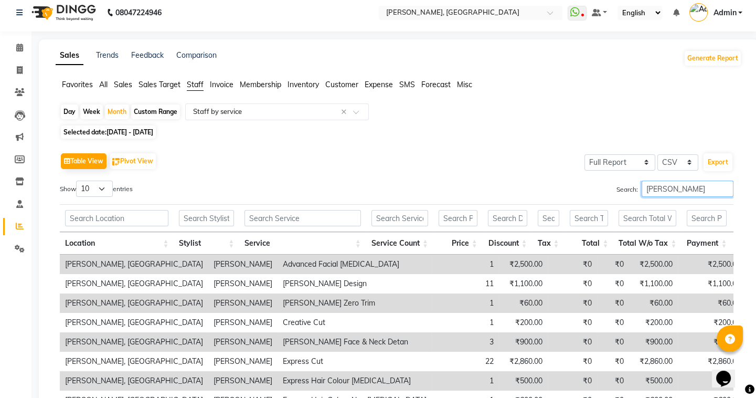
type input "ameer"
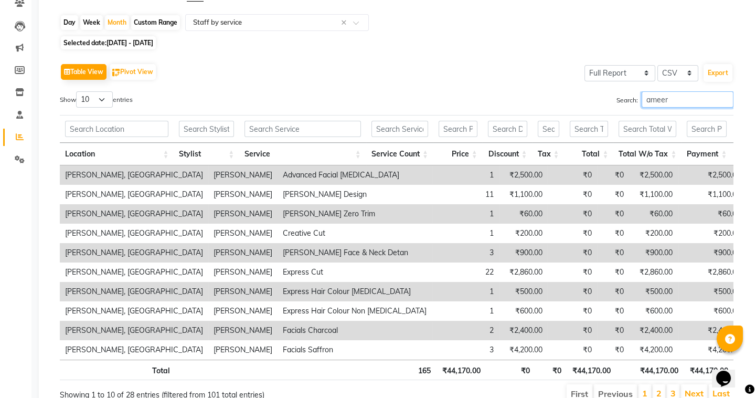
scroll to position [150, 0]
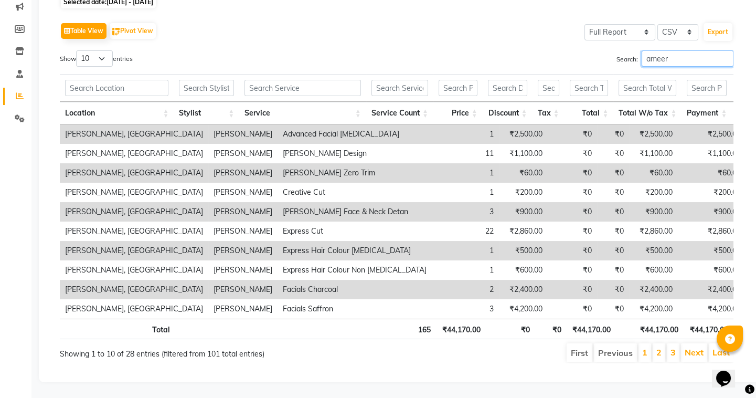
click at [728, 50] on input "ameer" at bounding box center [688, 58] width 92 height 16
click at [725, 50] on input "ameer" at bounding box center [688, 58] width 92 height 16
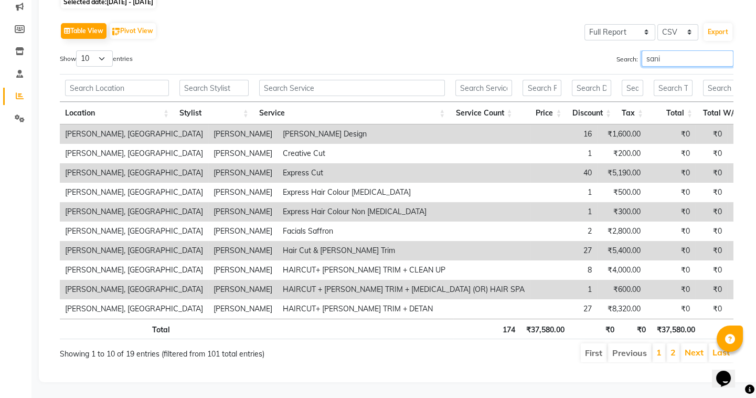
type input "sanir"
click at [725, 50] on input "sanir" at bounding box center [688, 58] width 92 height 16
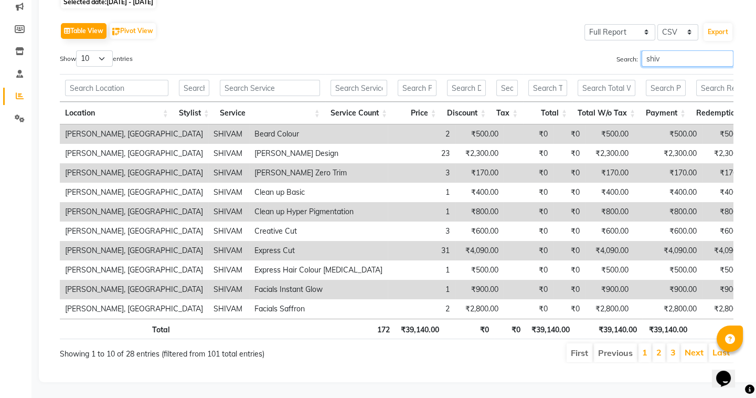
type input "[DEMOGRAPHIC_DATA]"
click at [725, 50] on input "[DEMOGRAPHIC_DATA]" at bounding box center [688, 58] width 92 height 16
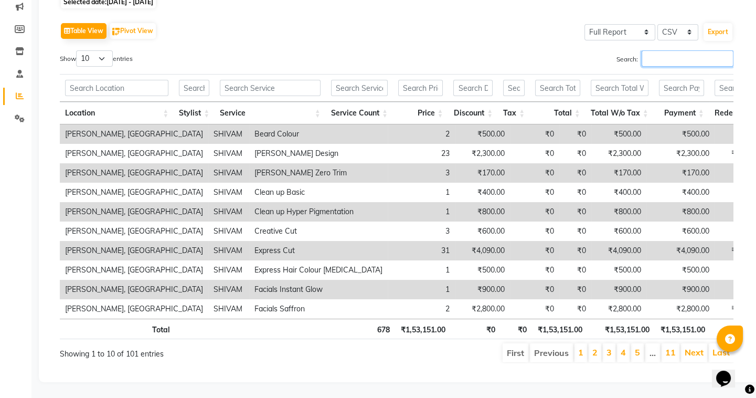
type input "m"
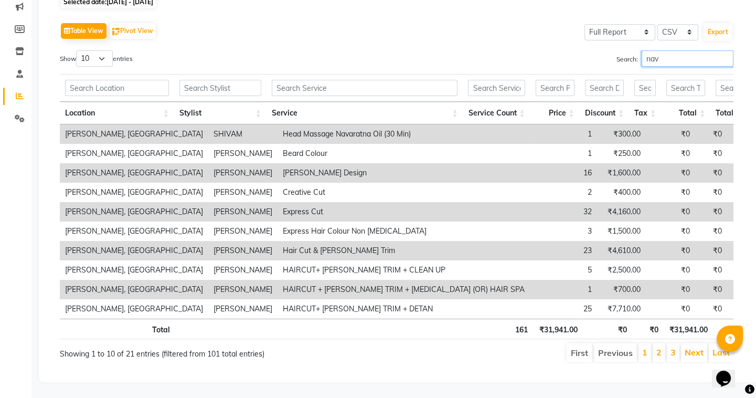
type input "nav"
click at [93, 50] on select "10 25 50 100" at bounding box center [94, 58] width 37 height 16
select select "50"
click at [78, 50] on select "10 25 50 100" at bounding box center [94, 58] width 37 height 16
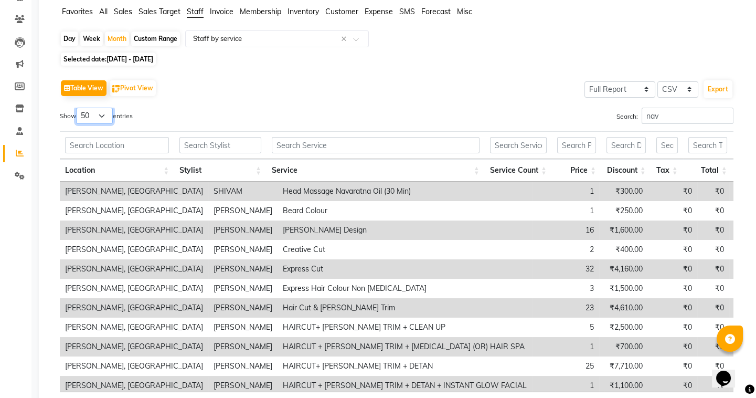
scroll to position [54, 0]
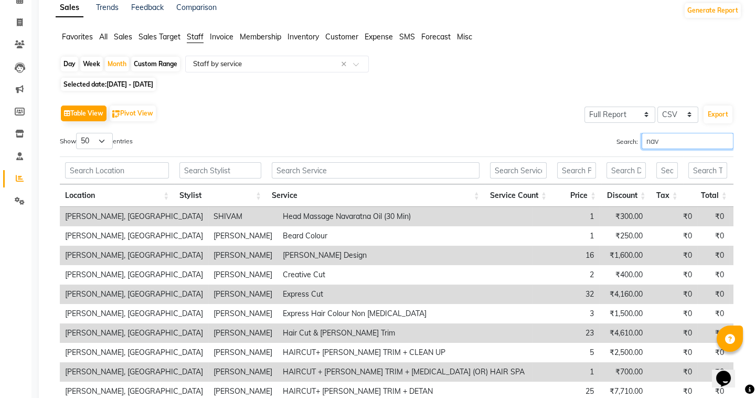
click at [724, 140] on input "nav" at bounding box center [688, 141] width 92 height 16
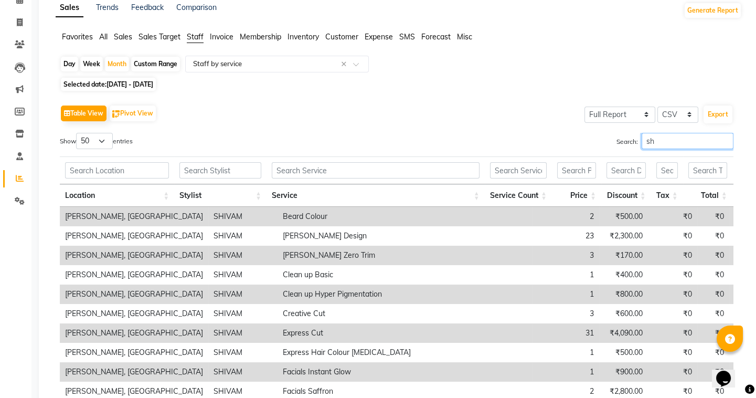
type input "shi"
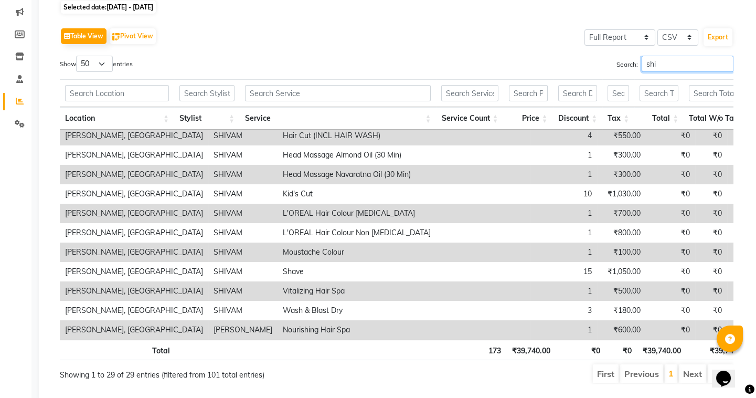
scroll to position [158, 0]
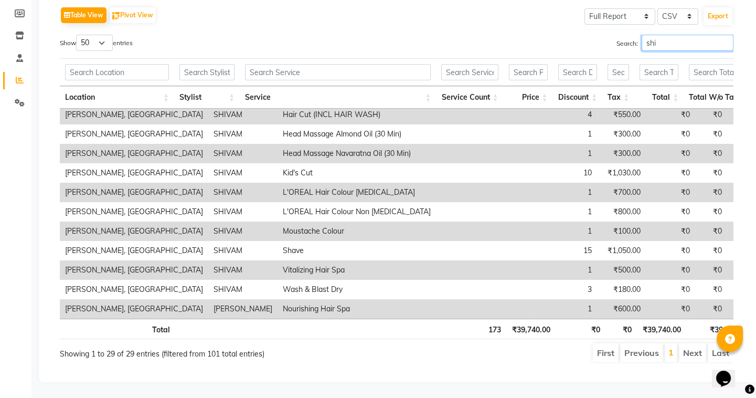
click at [724, 36] on input "shi" at bounding box center [688, 43] width 92 height 16
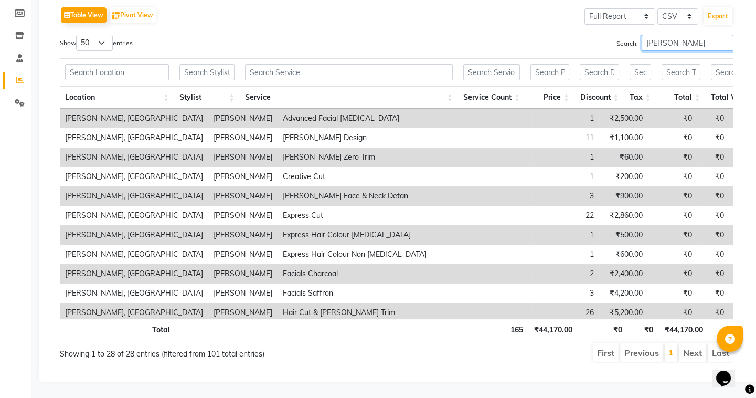
type input "ameer"
click at [722, 37] on input "ameer" at bounding box center [688, 43] width 92 height 16
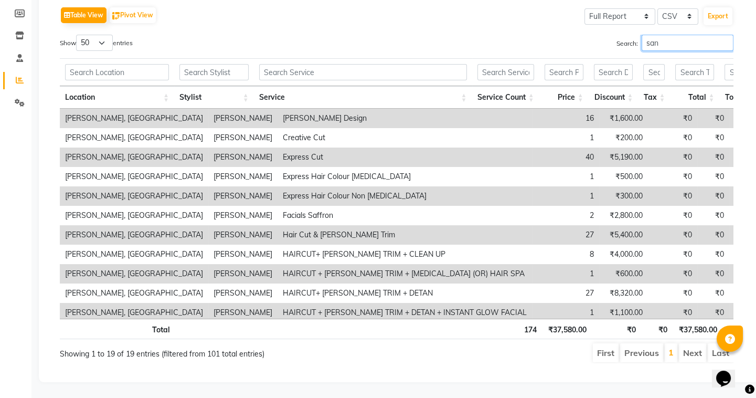
type input "sani"
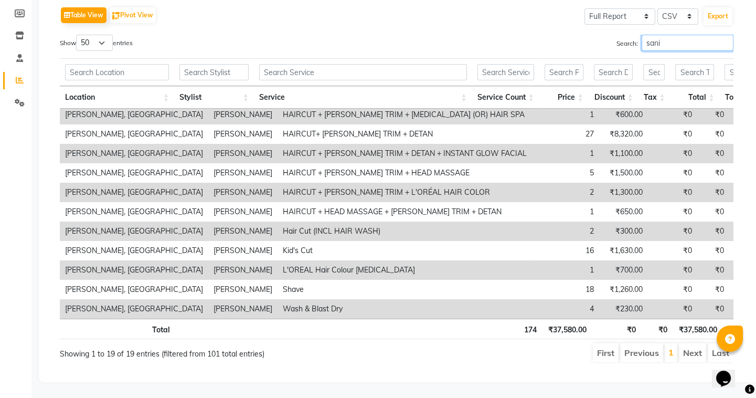
scroll to position [166, 0]
click at [725, 36] on input "sani" at bounding box center [688, 43] width 92 height 16
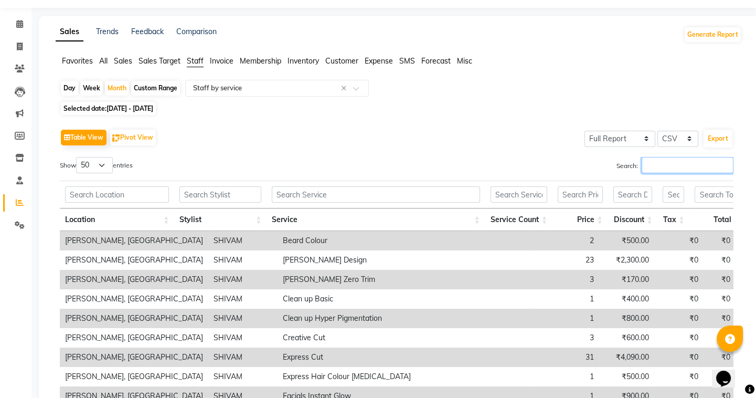
scroll to position [0, 0]
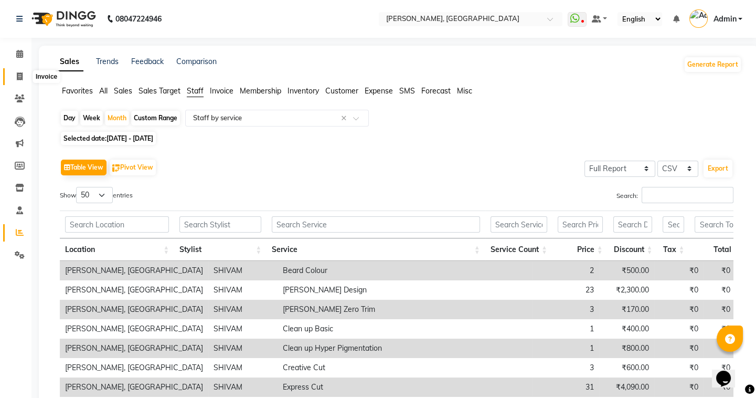
click at [17, 73] on icon at bounding box center [20, 76] width 6 height 8
select select "service"
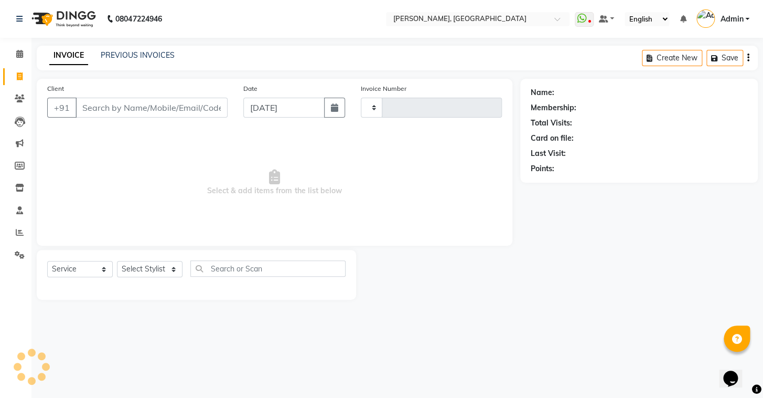
type input "0803"
select select "8667"
click at [146, 54] on link "PREVIOUS INVOICES" at bounding box center [138, 54] width 74 height 9
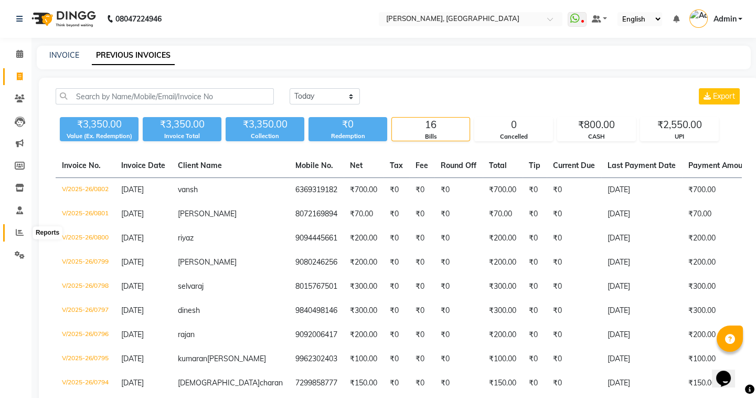
click at [14, 231] on span at bounding box center [19, 233] width 18 height 12
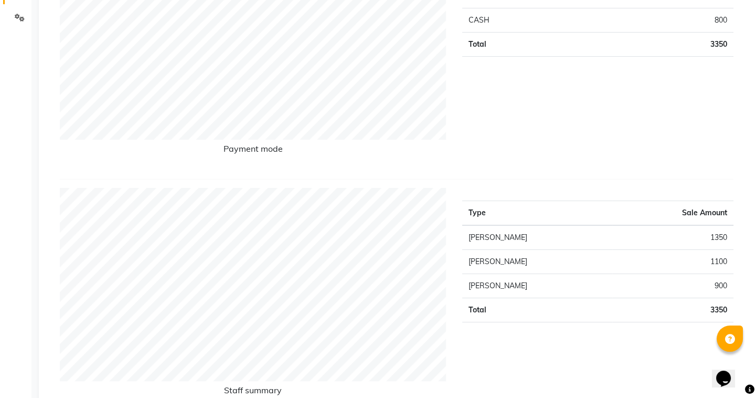
scroll to position [238, 0]
